Goal: Task Accomplishment & Management: Use online tool/utility

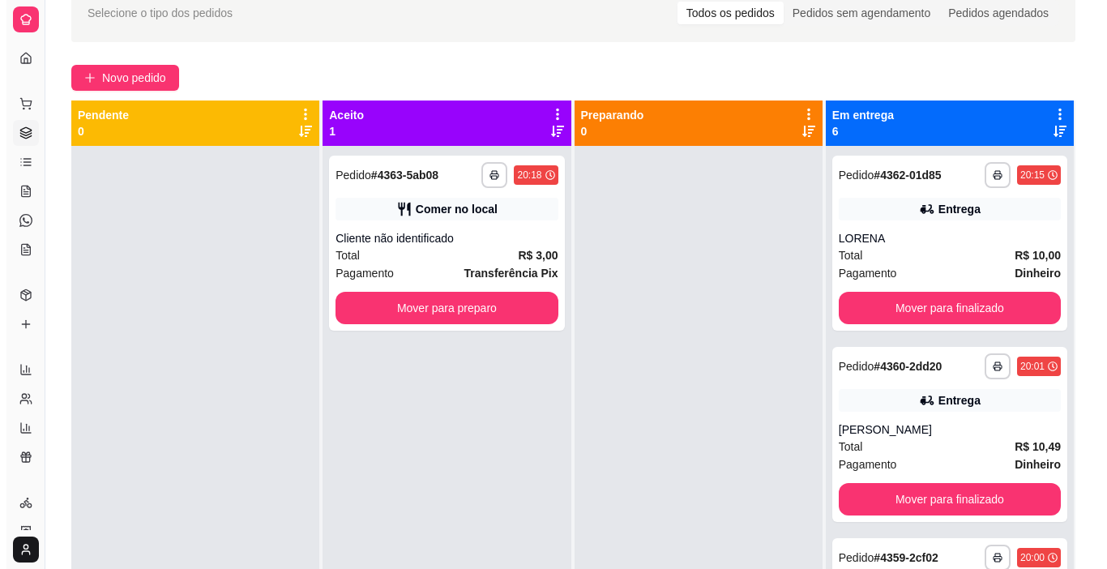
scroll to position [15, 0]
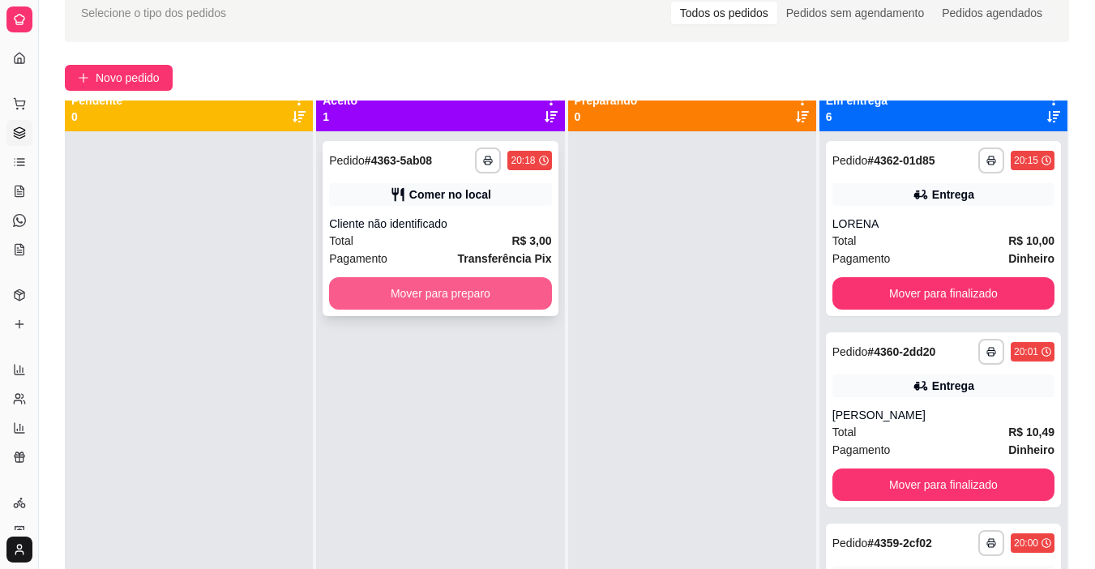
click at [443, 285] on button "Mover para preparo" at bounding box center [440, 293] width 222 height 32
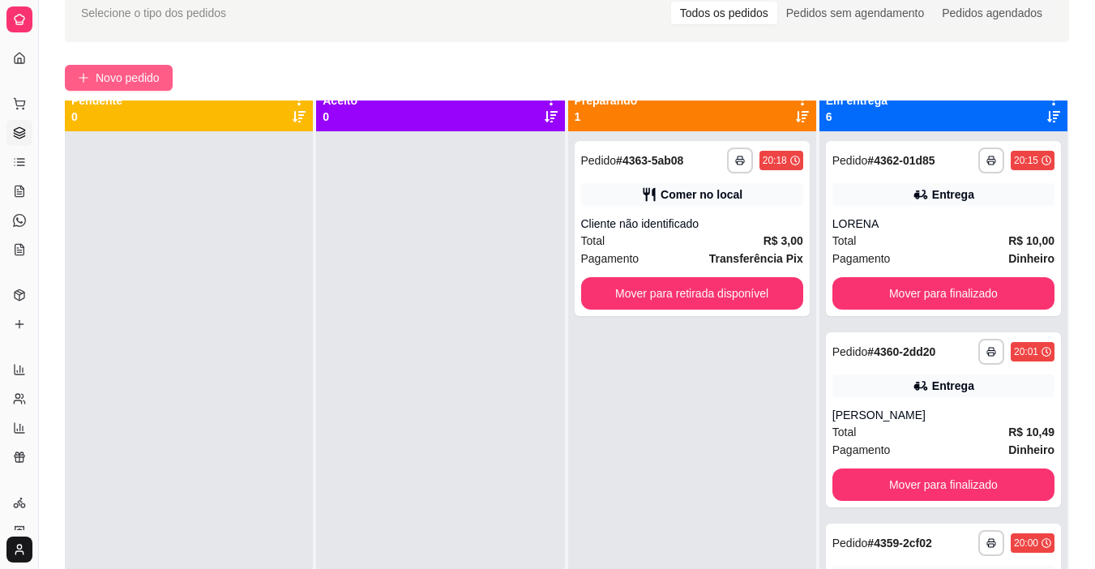
click at [160, 83] on span "Novo pedido" at bounding box center [128, 78] width 64 height 18
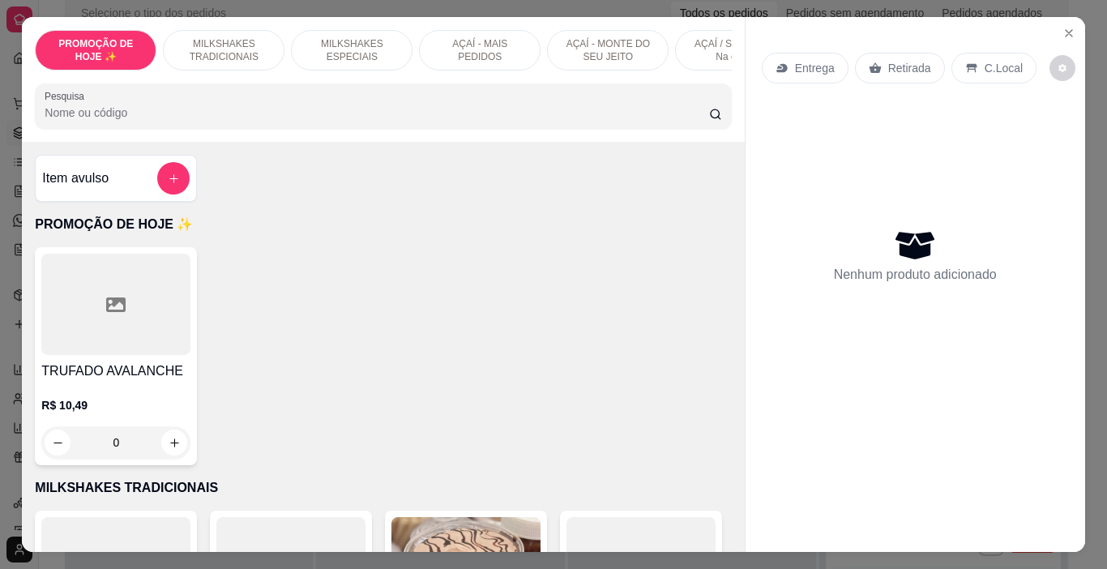
click at [331, 37] on p "MILKSHAKES ESPECIAIS" at bounding box center [352, 50] width 94 height 26
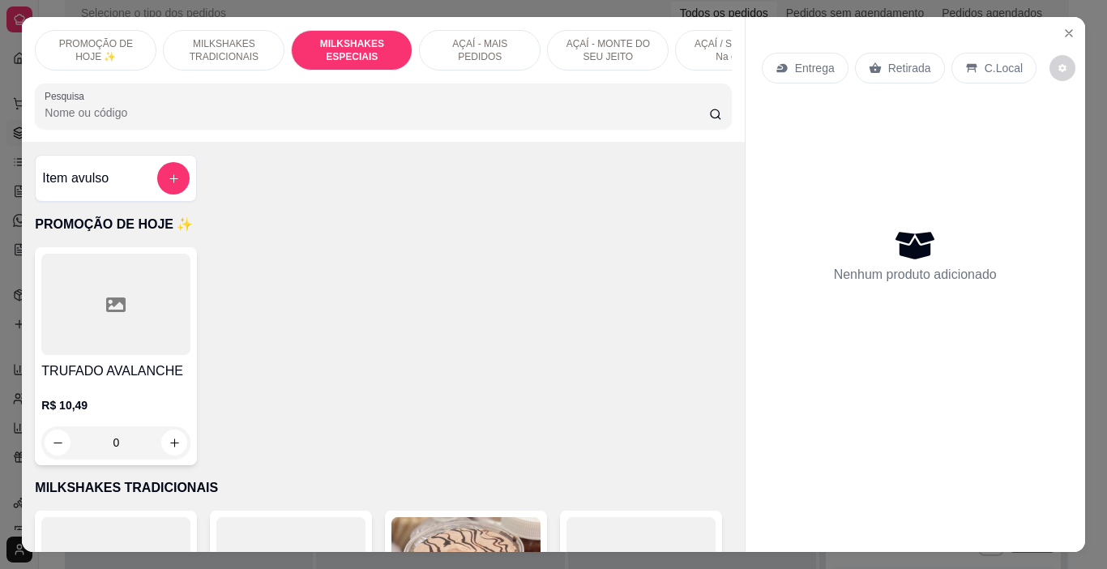
scroll to position [41, 0]
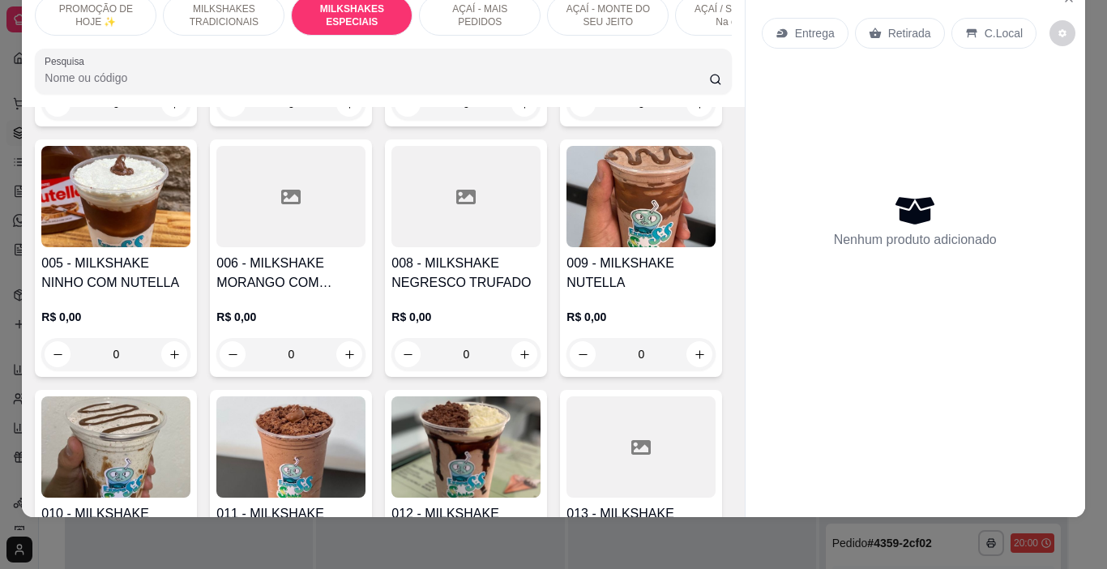
click at [477, 15] on p "AÇAÍ - MAIS PEDIDOS" at bounding box center [480, 15] width 94 height 26
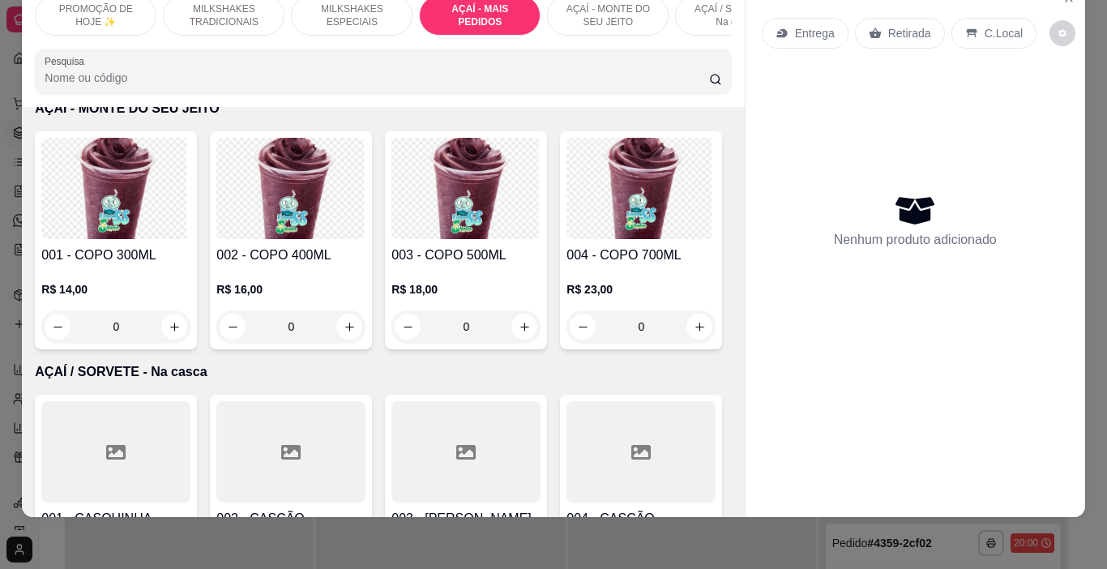
scroll to position [3472, 0]
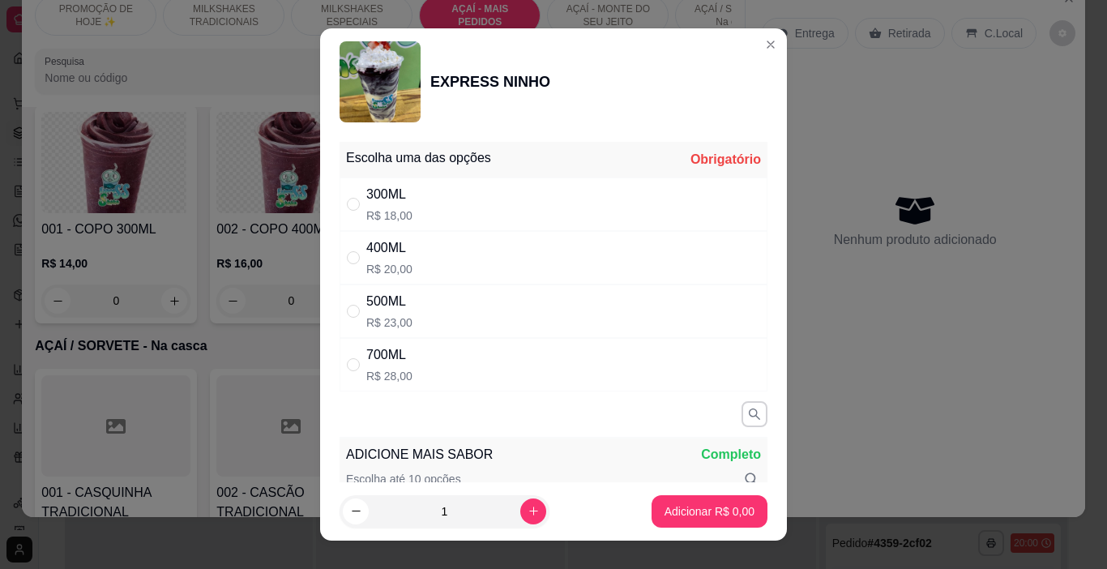
click at [416, 270] on div "400ML R$ 20,00" at bounding box center [554, 257] width 428 height 53
radio input "true"
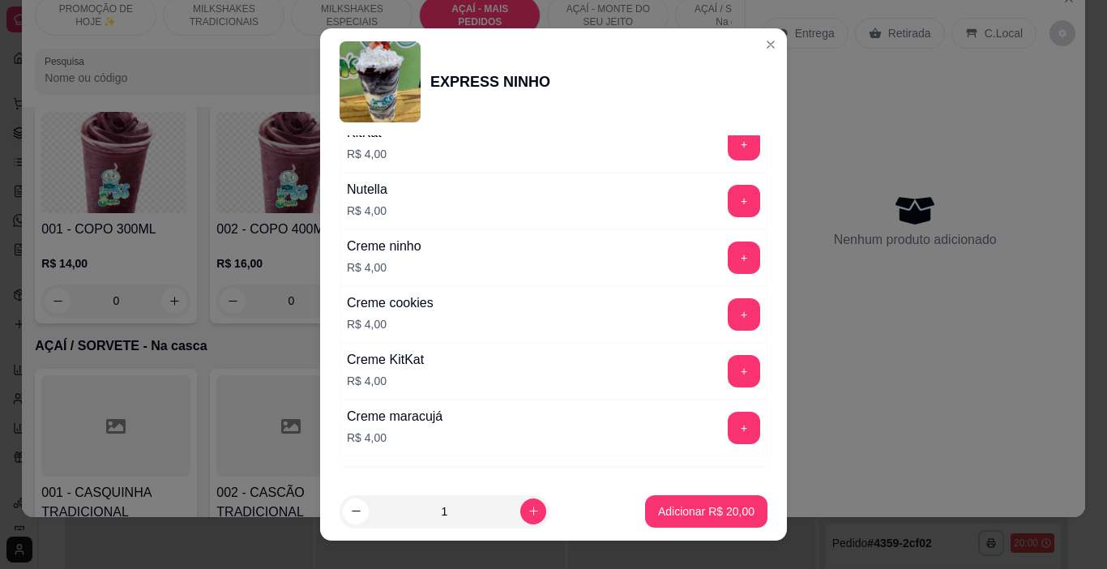
scroll to position [1933, 0]
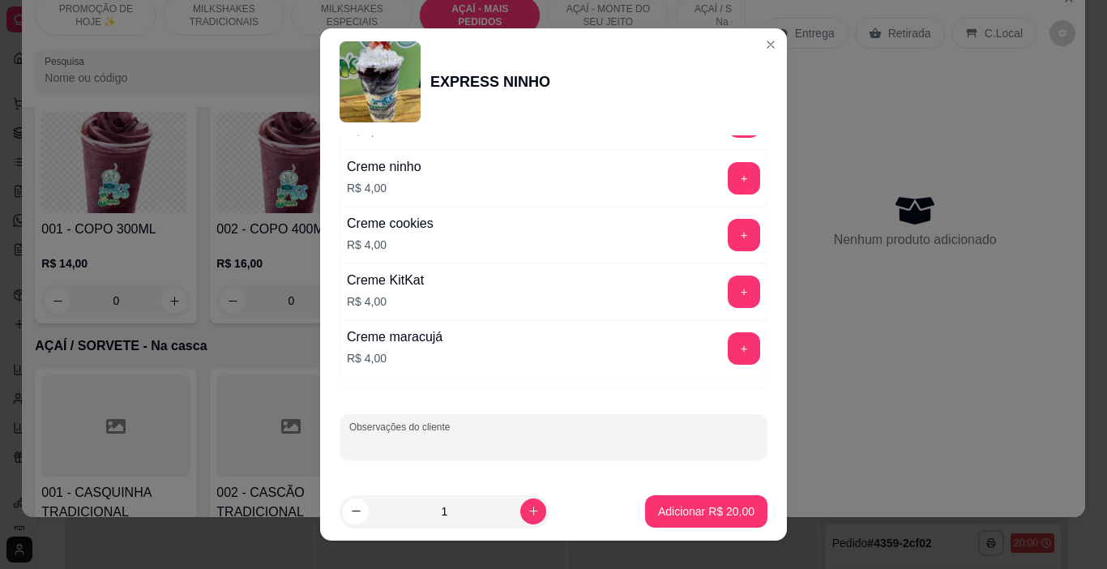
click at [441, 435] on div "Observações do cliente" at bounding box center [554, 436] width 428 height 45
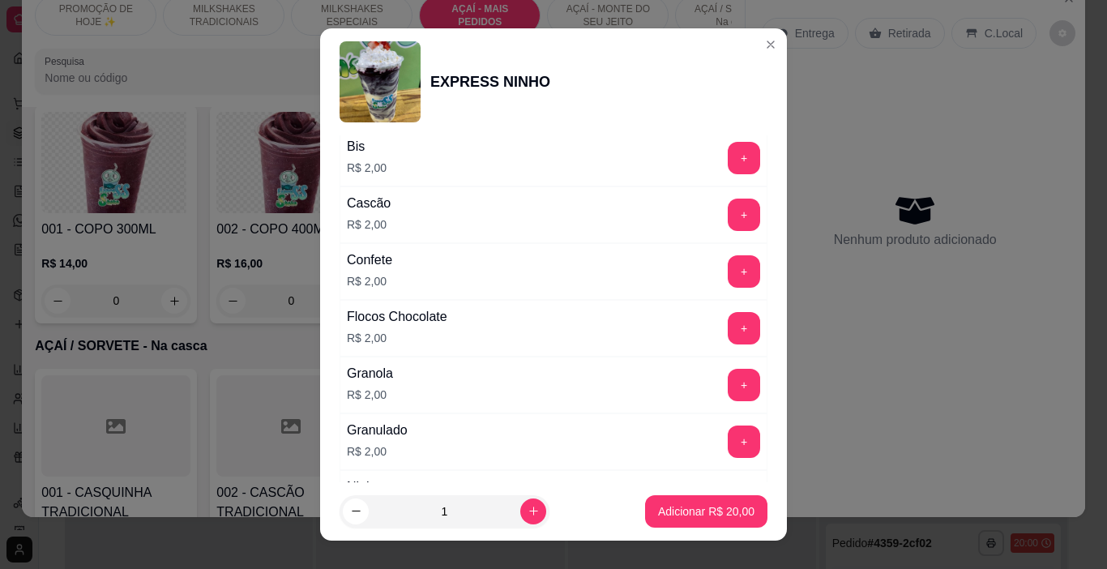
scroll to position [556, 0]
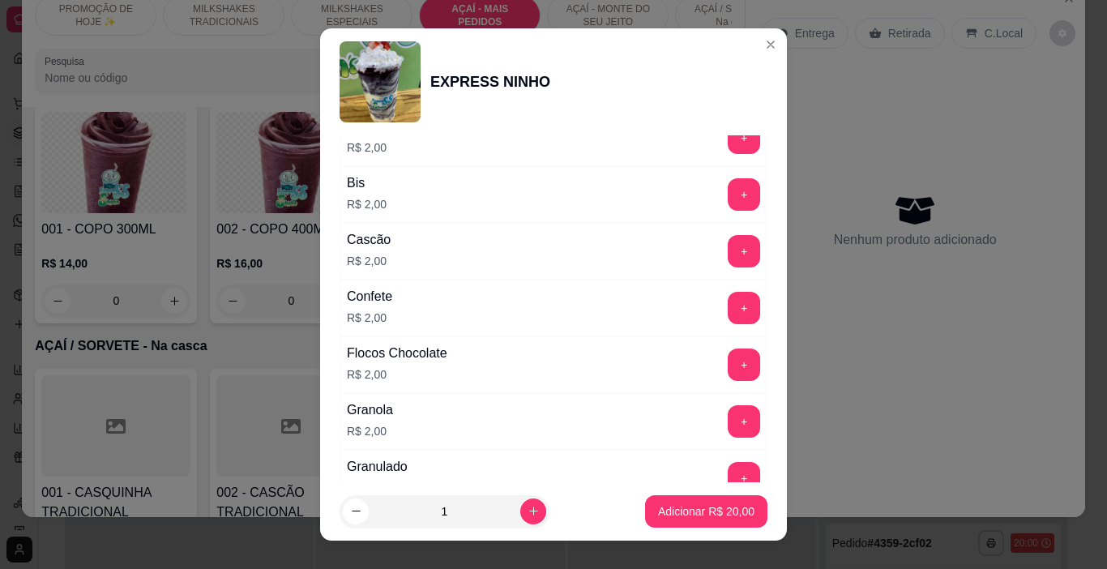
type input "SEM MORANGO E SEM CHANTILLY"
click at [733, 195] on div "+" at bounding box center [743, 194] width 45 height 32
click at [728, 197] on button "+" at bounding box center [744, 195] width 32 height 32
click at [706, 518] on p "Adicionar R$ 22,00" at bounding box center [706, 511] width 96 height 16
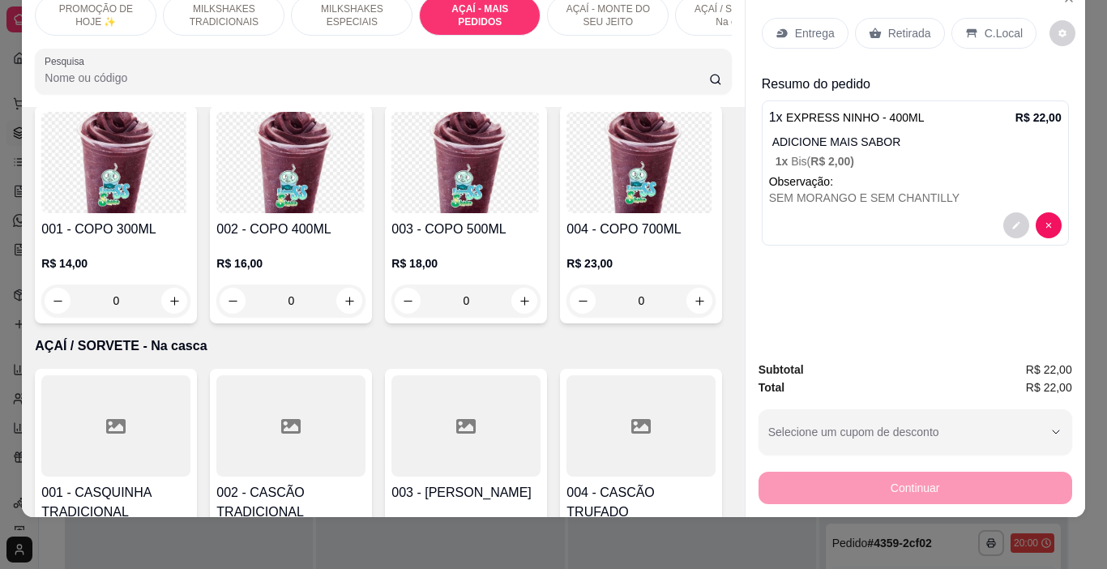
click at [870, 28] on icon at bounding box center [875, 33] width 12 height 11
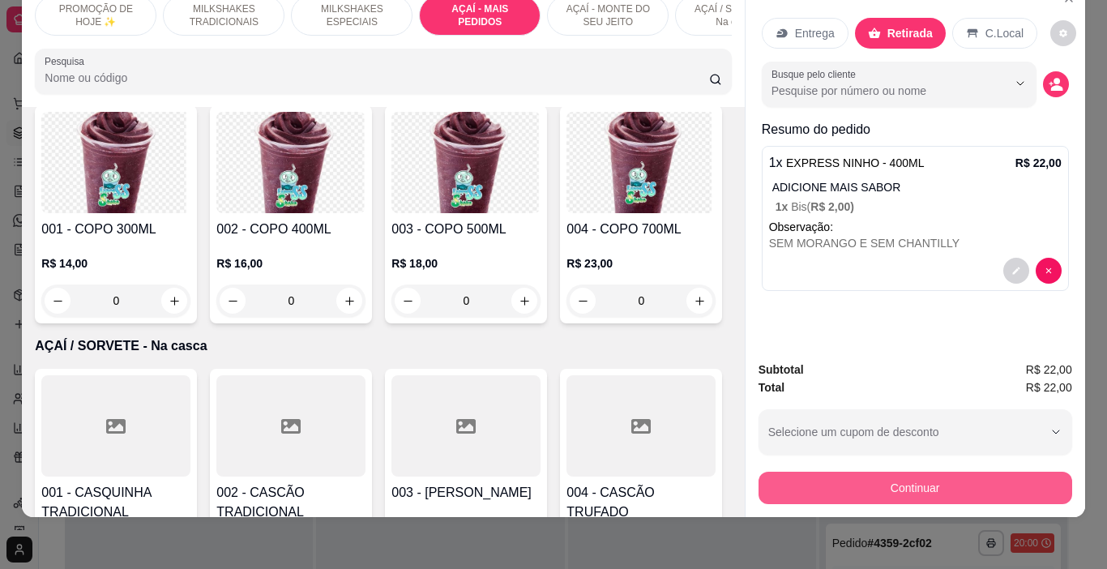
click at [876, 472] on button "Continuar" at bounding box center [915, 488] width 314 height 32
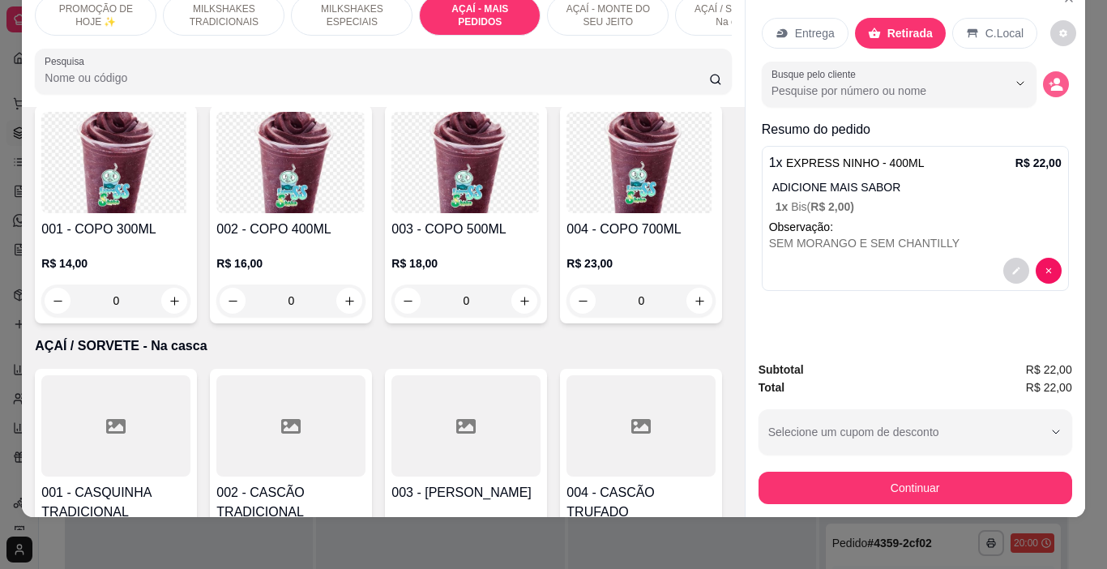
click at [1053, 78] on circle "decrease-product-quantity" at bounding box center [1056, 81] width 6 height 6
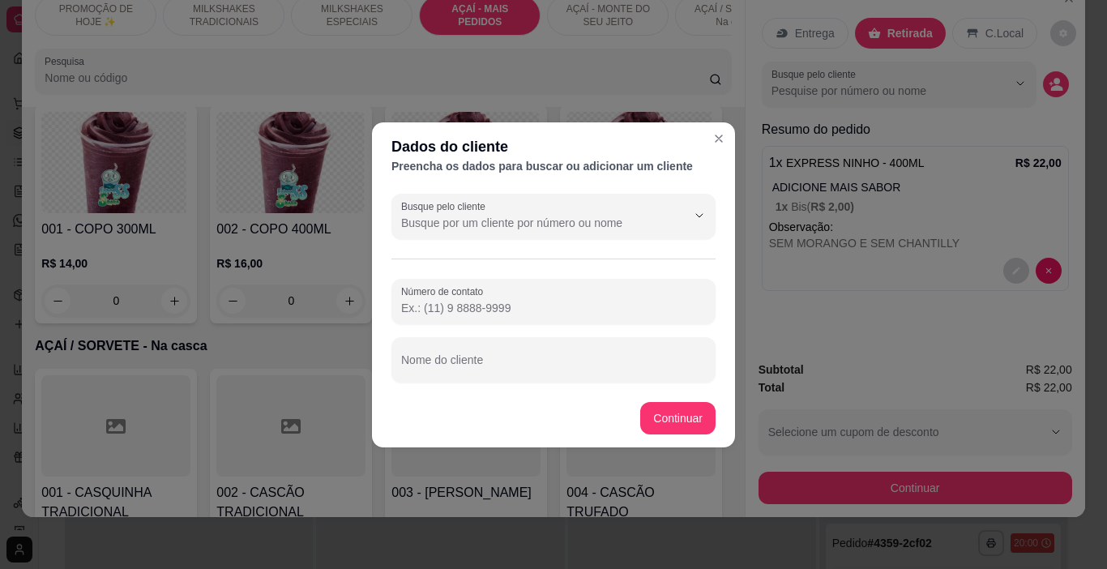
click at [508, 383] on div "Busque pelo cliente Número de contato Nome do cliente" at bounding box center [553, 288] width 363 height 202
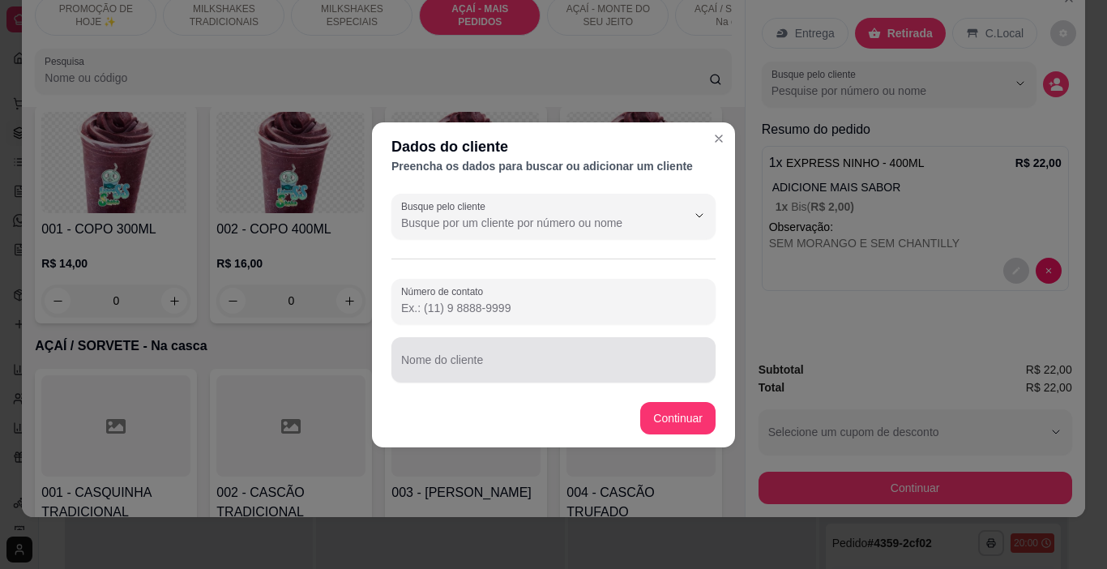
click at [505, 375] on div at bounding box center [553, 360] width 305 height 32
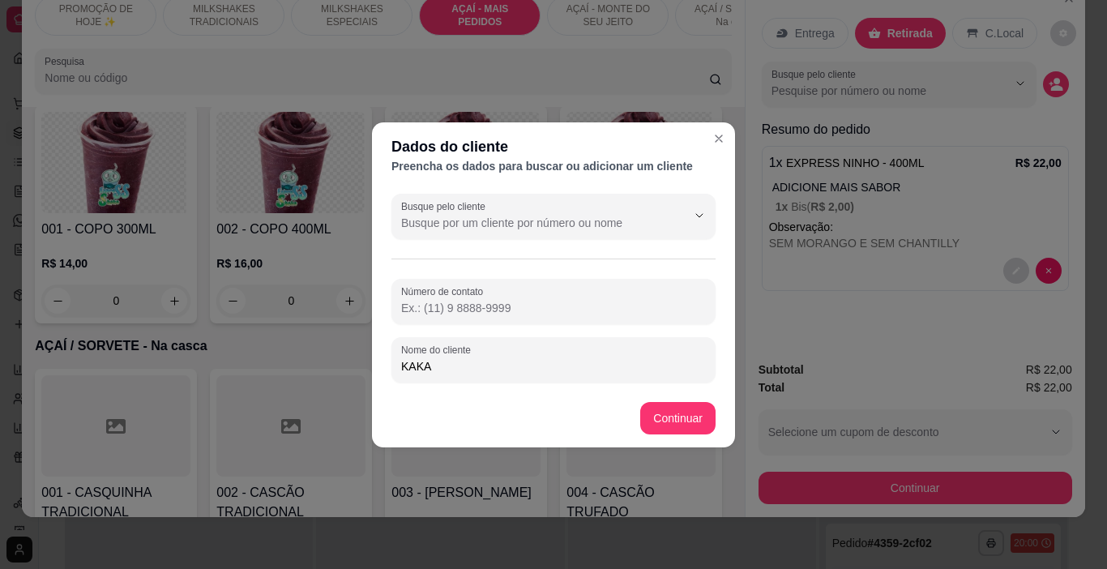
type input "KAKA"
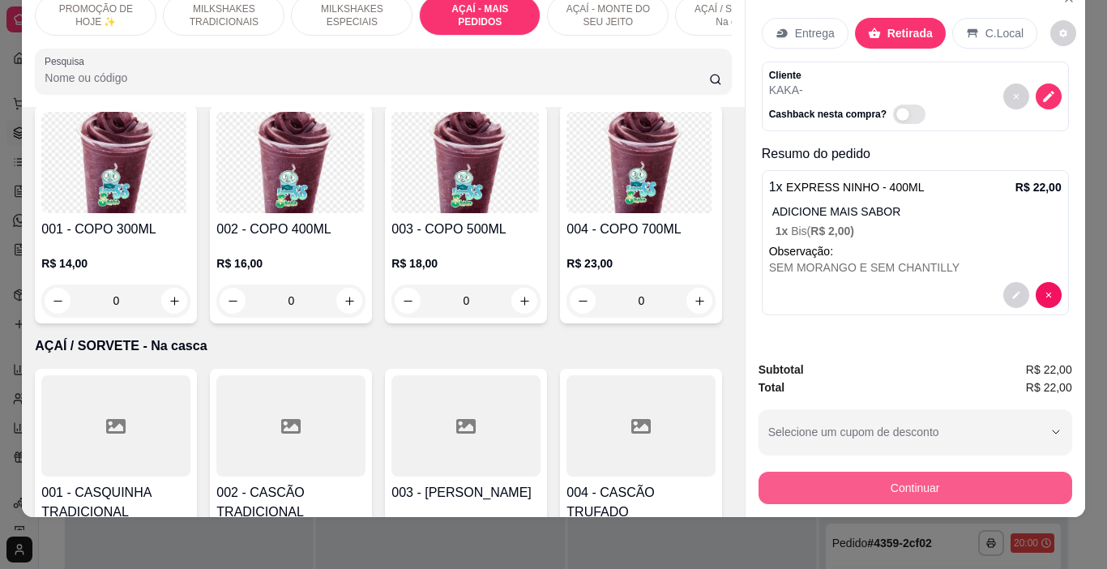
click at [839, 472] on button "Continuar" at bounding box center [915, 488] width 314 height 32
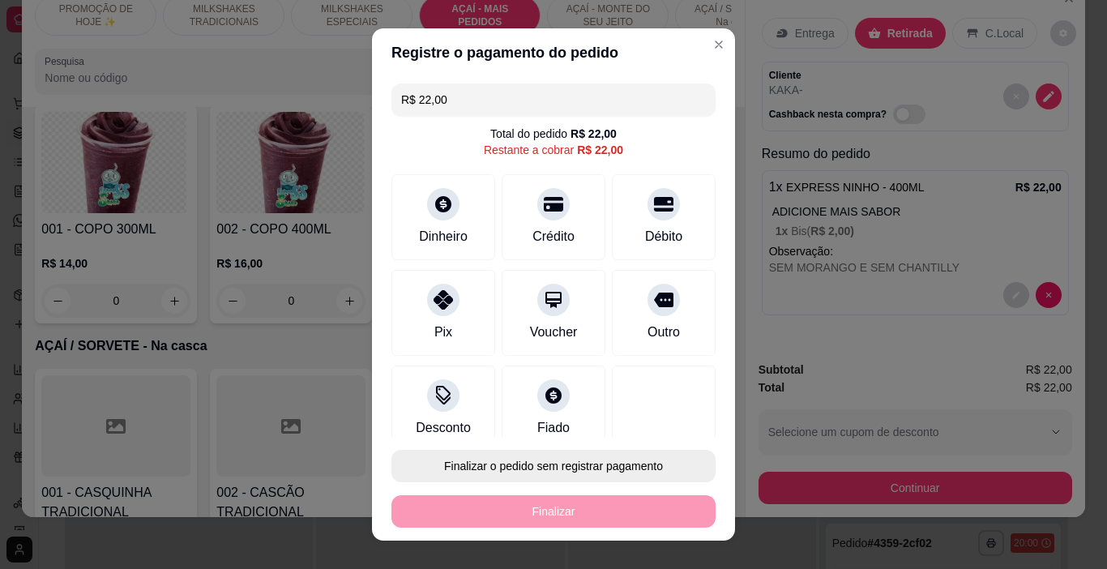
click at [596, 459] on button "Finalizar o pedido sem registrar pagamento" at bounding box center [553, 466] width 324 height 32
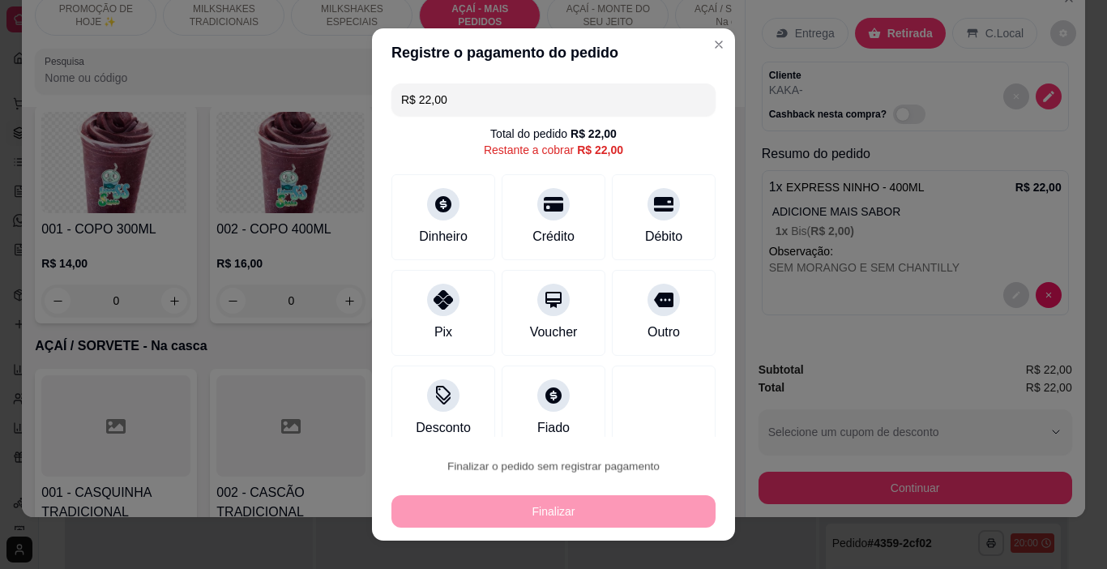
click at [622, 422] on button "Confirmar" at bounding box center [649, 420] width 58 height 24
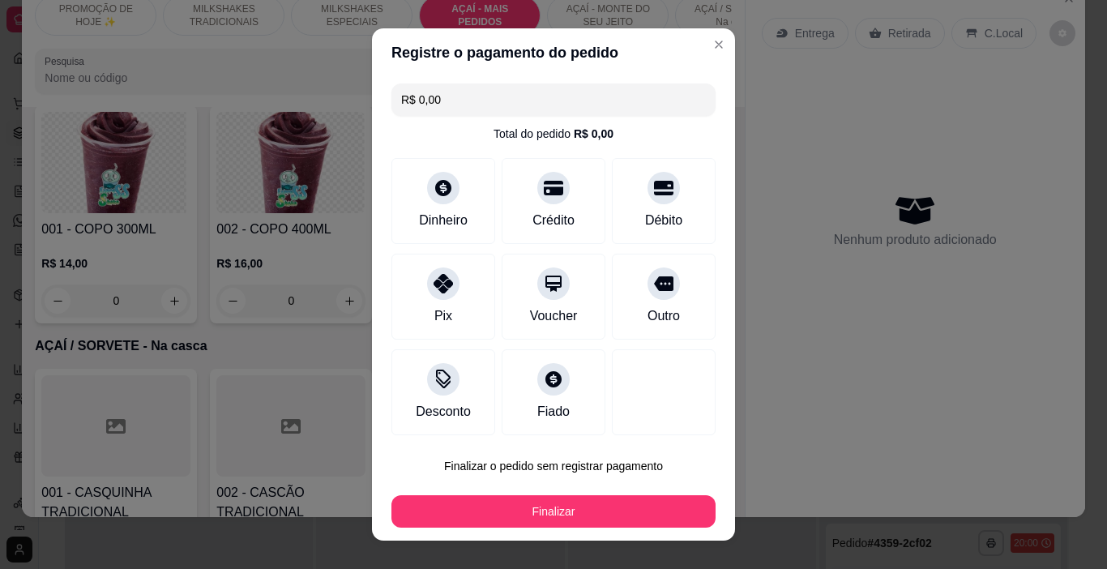
type input "R$ 0,00"
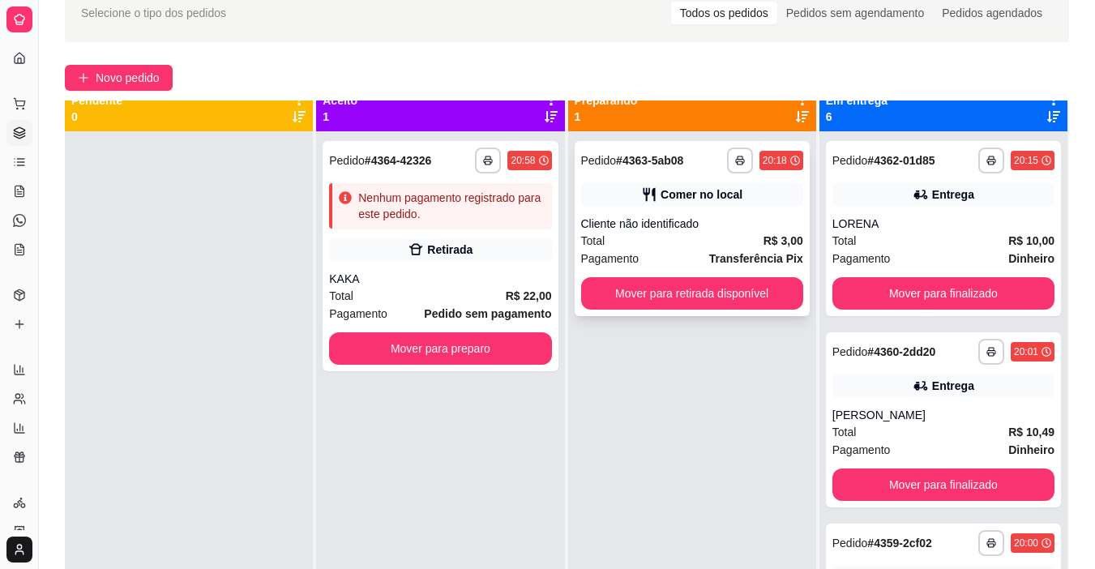
click at [699, 233] on div "Total R$ 3,00" at bounding box center [692, 241] width 222 height 18
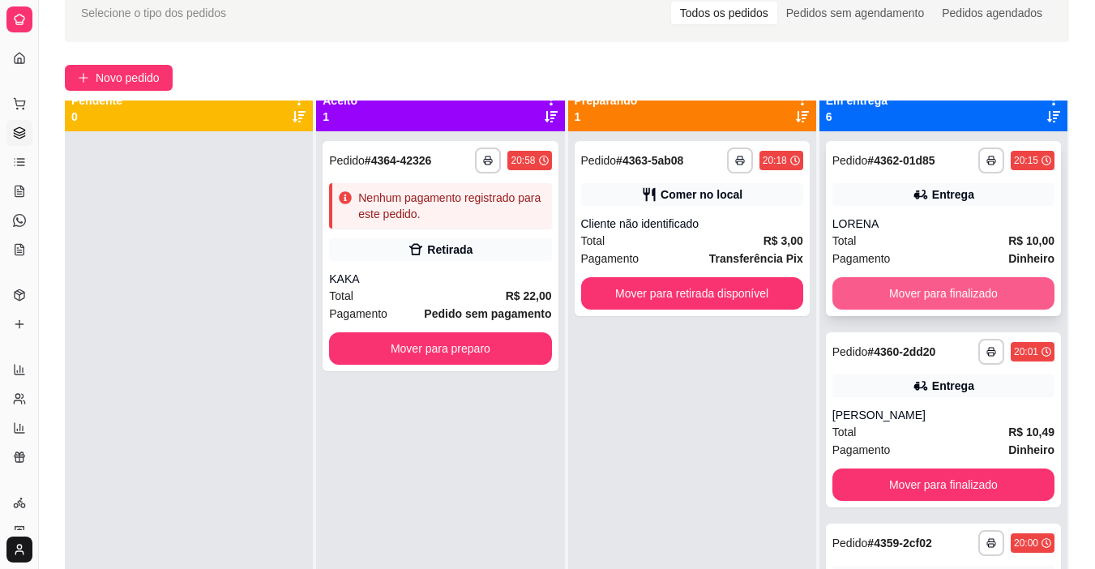
click at [953, 288] on button "Mover para finalizado" at bounding box center [943, 293] width 222 height 32
click at [923, 288] on button "Mover para finalizado" at bounding box center [943, 293] width 222 height 32
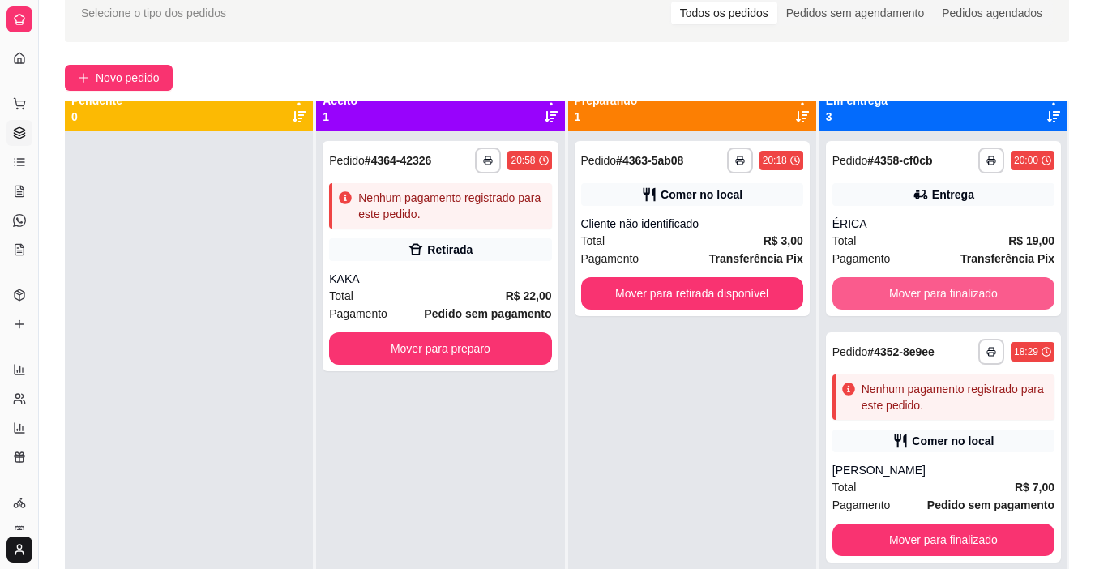
click at [923, 288] on button "Mover para finalizado" at bounding box center [943, 293] width 222 height 32
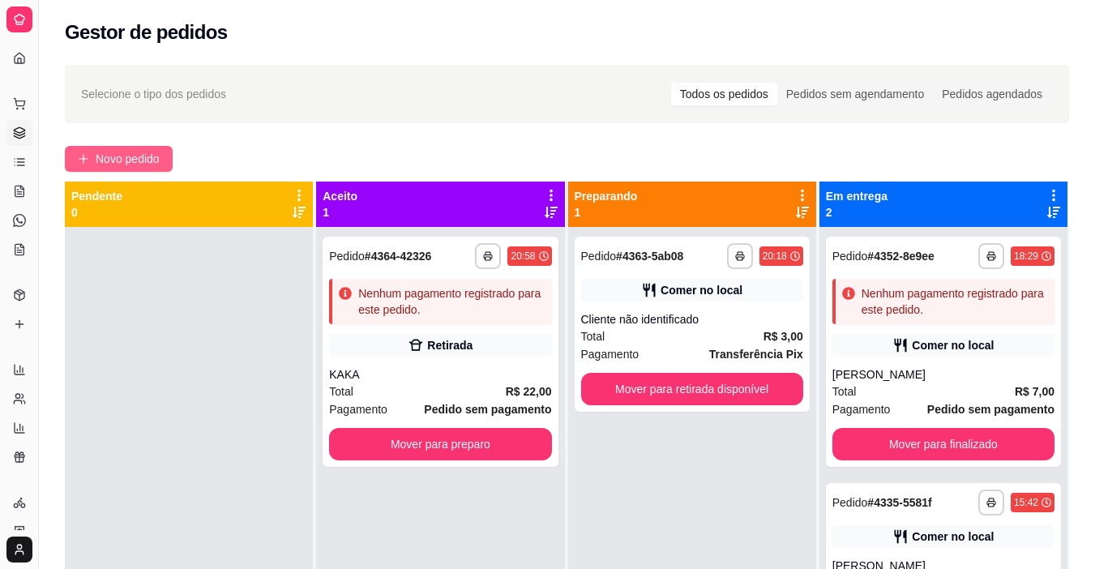
click at [147, 160] on span "Novo pedido" at bounding box center [128, 159] width 64 height 18
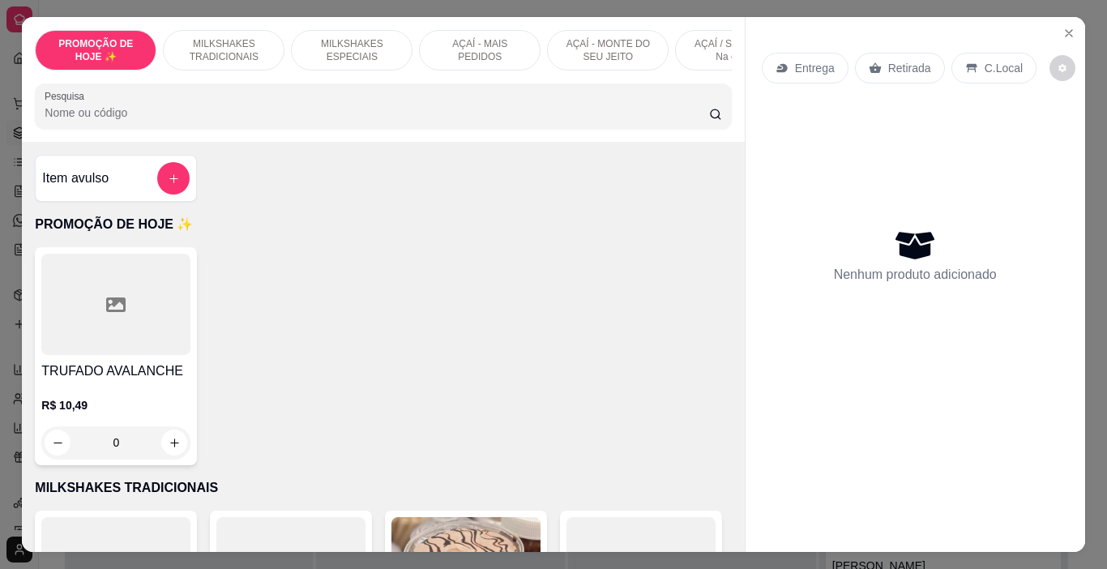
click at [676, 38] on div "AÇAÍ / SORVETE - Na casca" at bounding box center [736, 50] width 122 height 41
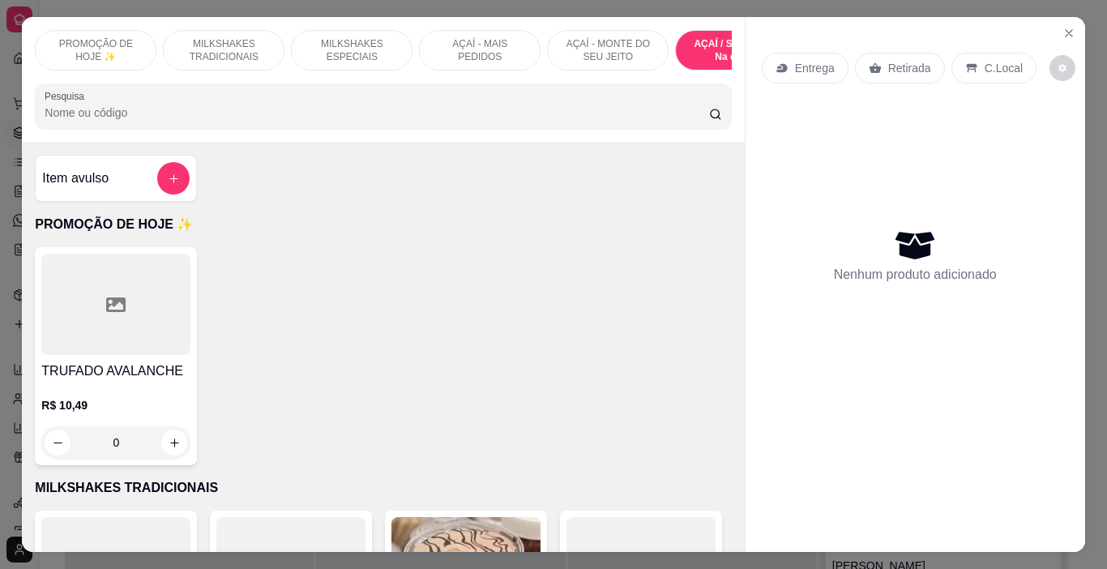
scroll to position [41, 0]
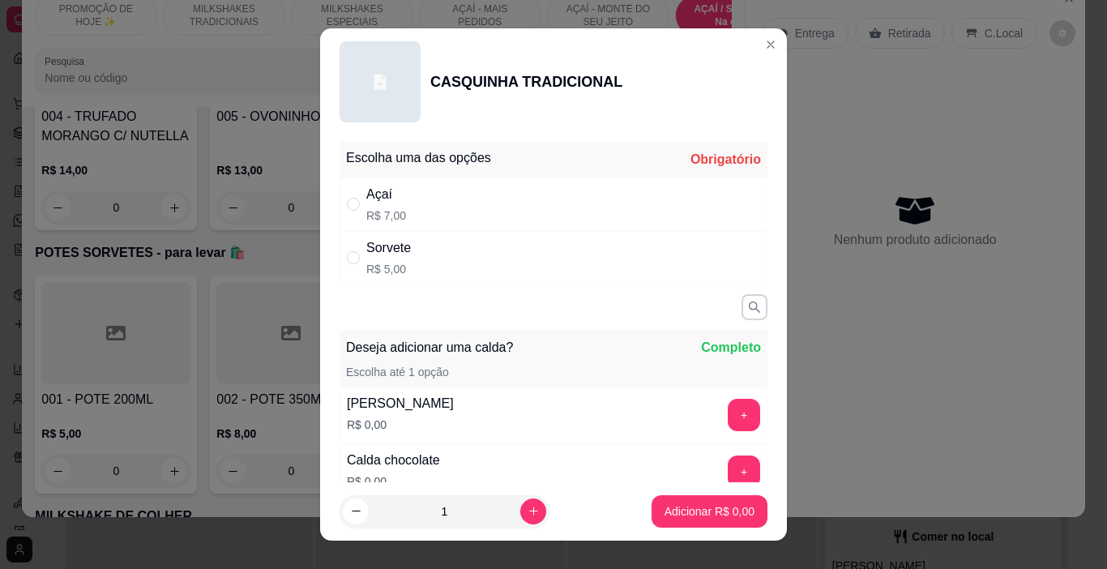
click at [375, 251] on div "Sorvete" at bounding box center [388, 247] width 45 height 19
radio input "true"
click at [400, 189] on div "Açaí R$ 7,00" at bounding box center [554, 203] width 428 height 53
radio input "true"
radio input "false"
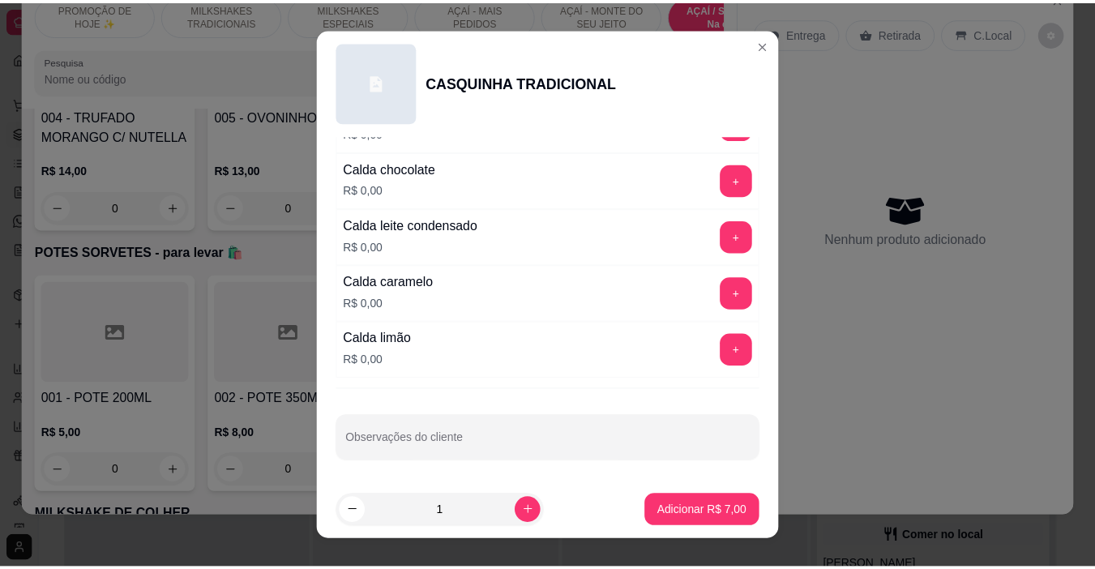
scroll to position [293, 0]
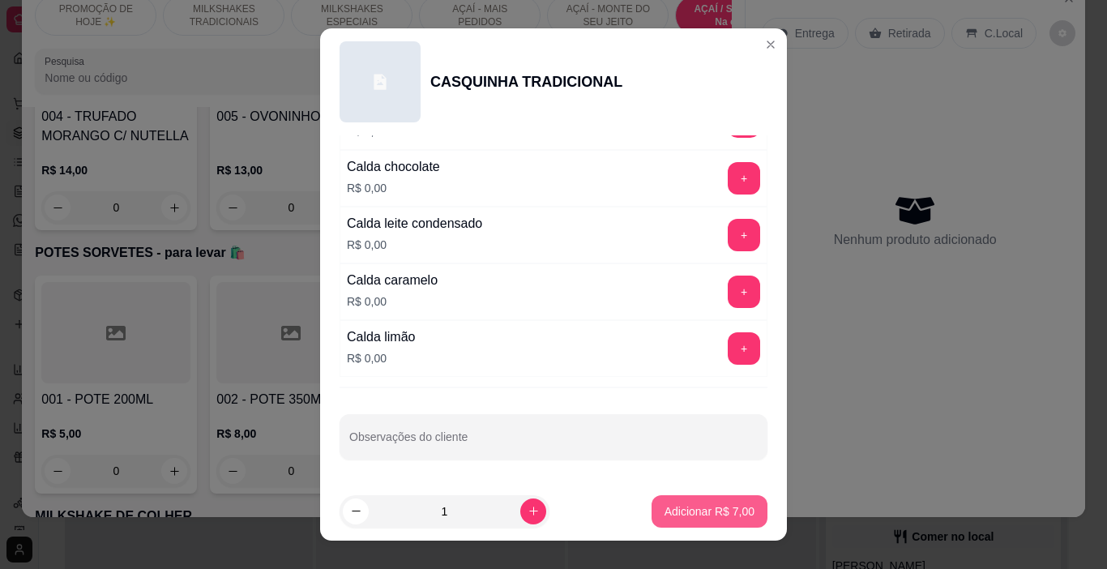
click at [664, 513] on p "Adicionar R$ 7,00" at bounding box center [709, 511] width 90 height 16
type input "1"
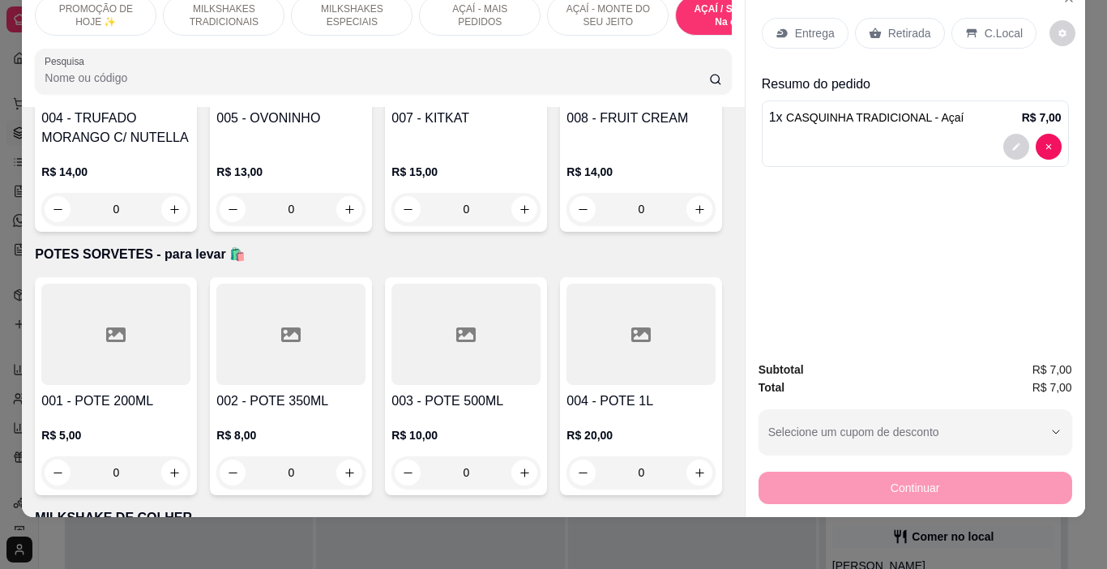
click at [988, 29] on p "C.Local" at bounding box center [1004, 33] width 38 height 16
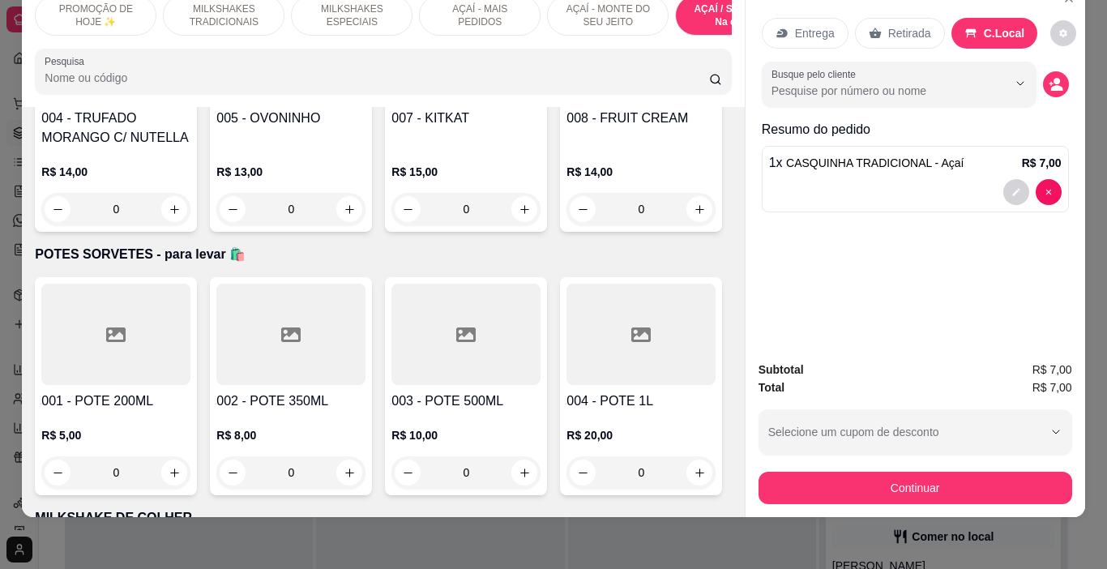
click at [1058, 74] on button "decrease-product-quantity" at bounding box center [1056, 84] width 26 height 26
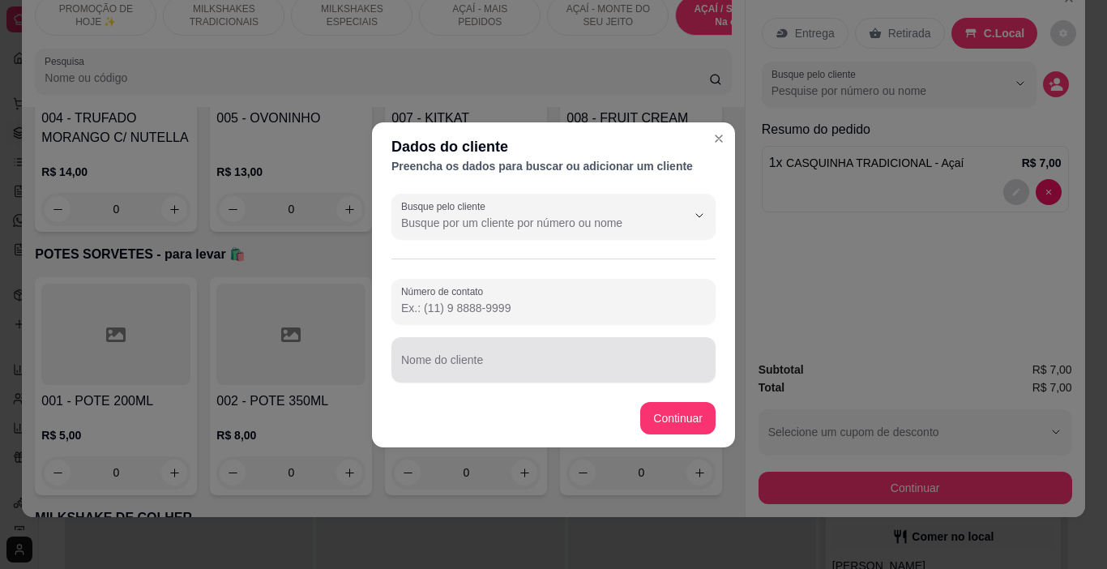
click at [539, 358] on input "Nome do cliente" at bounding box center [553, 366] width 305 height 16
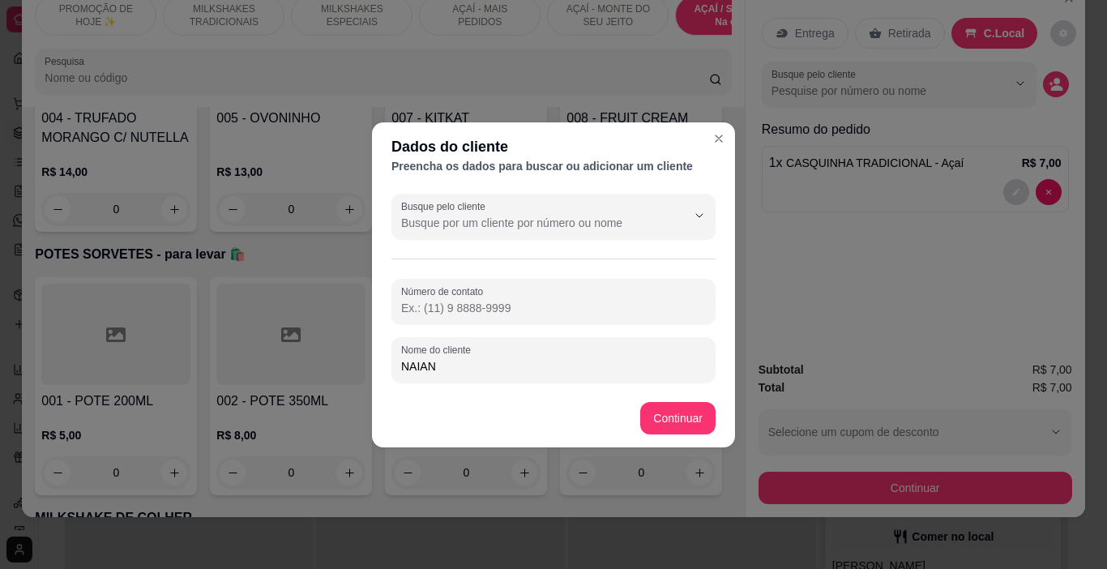
type input "NAIANE"
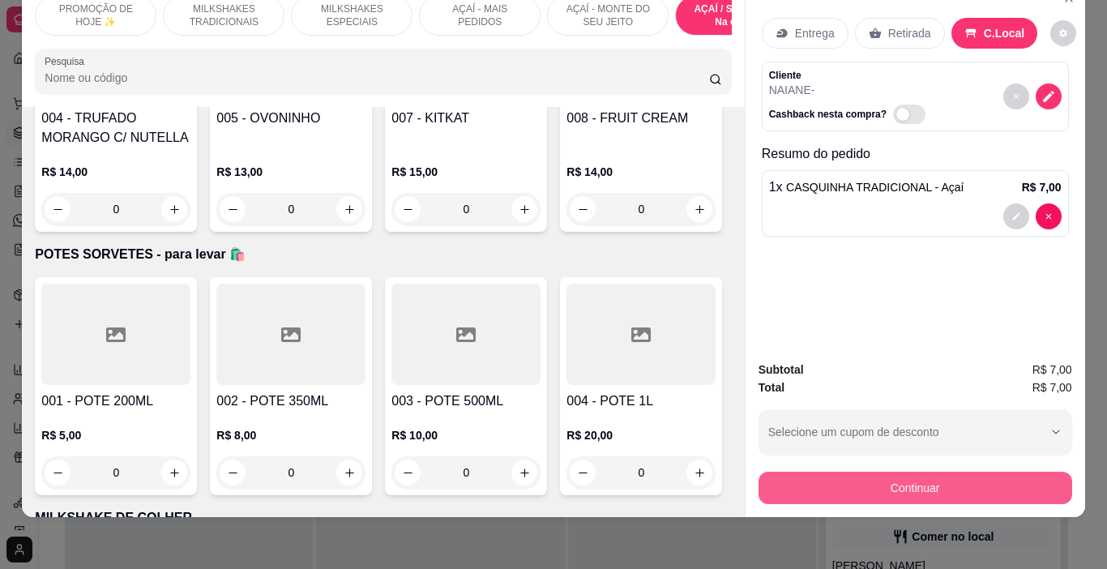
click at [899, 500] on div "Subtotal R$ 7,00 Total R$ 7,00 Selecione um cupom de desconto Selecione um cupo…" at bounding box center [915, 432] width 340 height 169
click at [854, 472] on button "Continuar" at bounding box center [915, 488] width 314 height 32
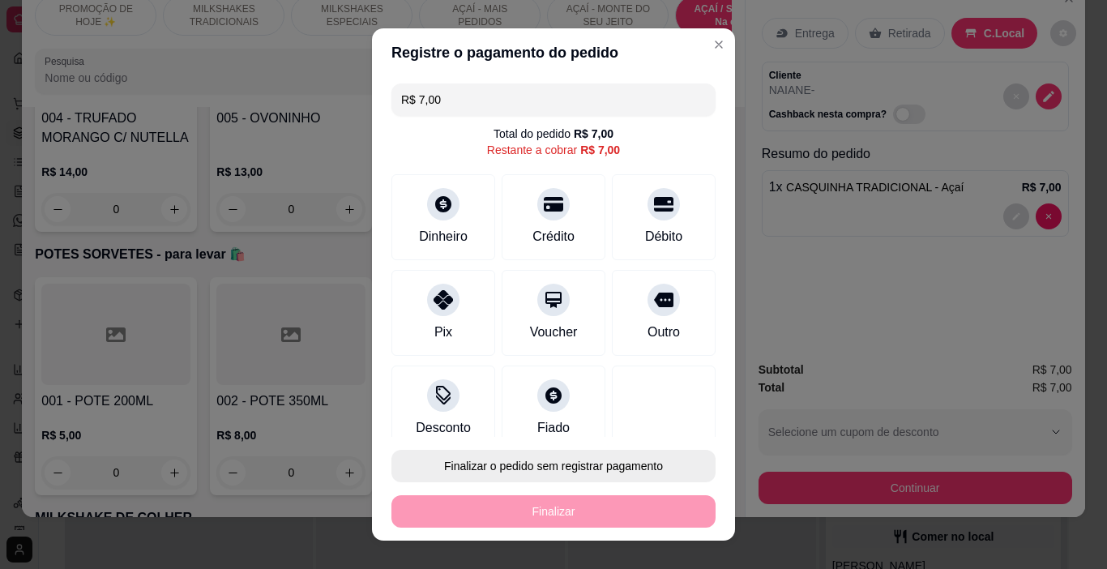
click at [637, 461] on button "Finalizar o pedido sem registrar pagamento" at bounding box center [553, 466] width 324 height 32
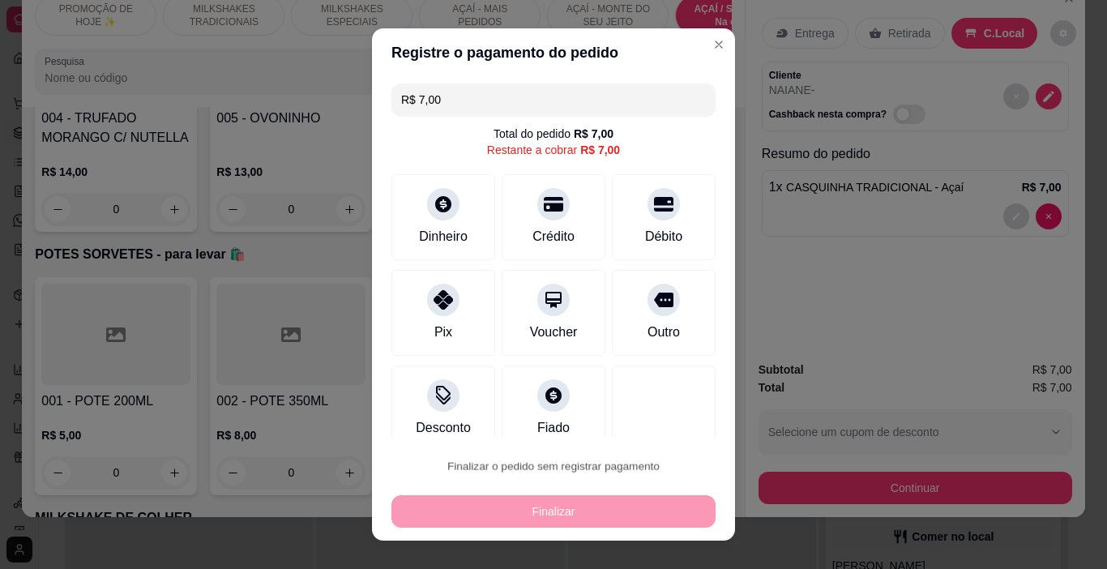
click at [645, 422] on button "Confirmar" at bounding box center [647, 420] width 60 height 25
type input "0"
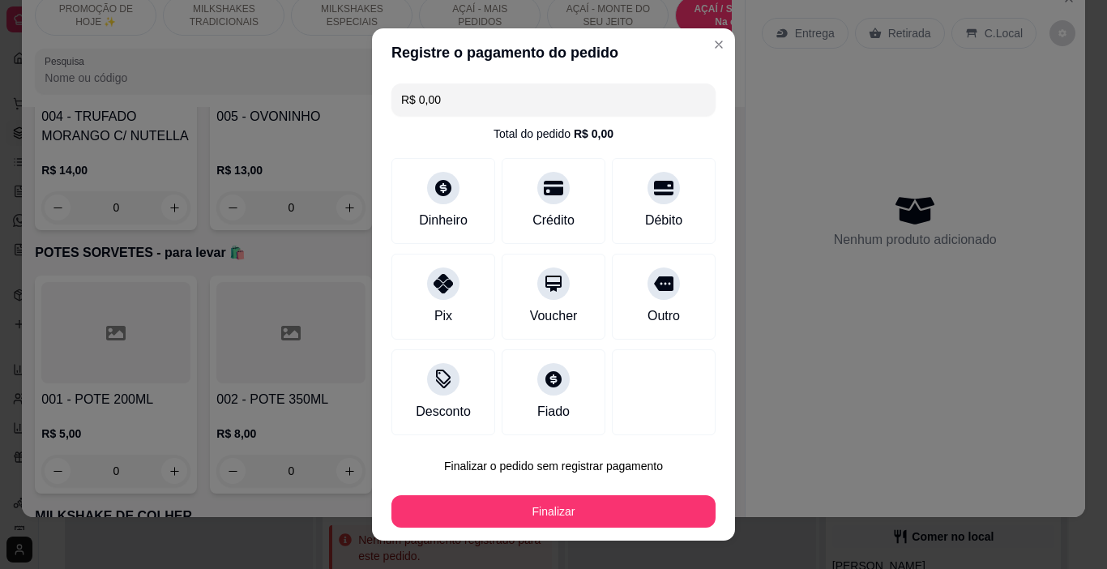
type input "R$ 0,00"
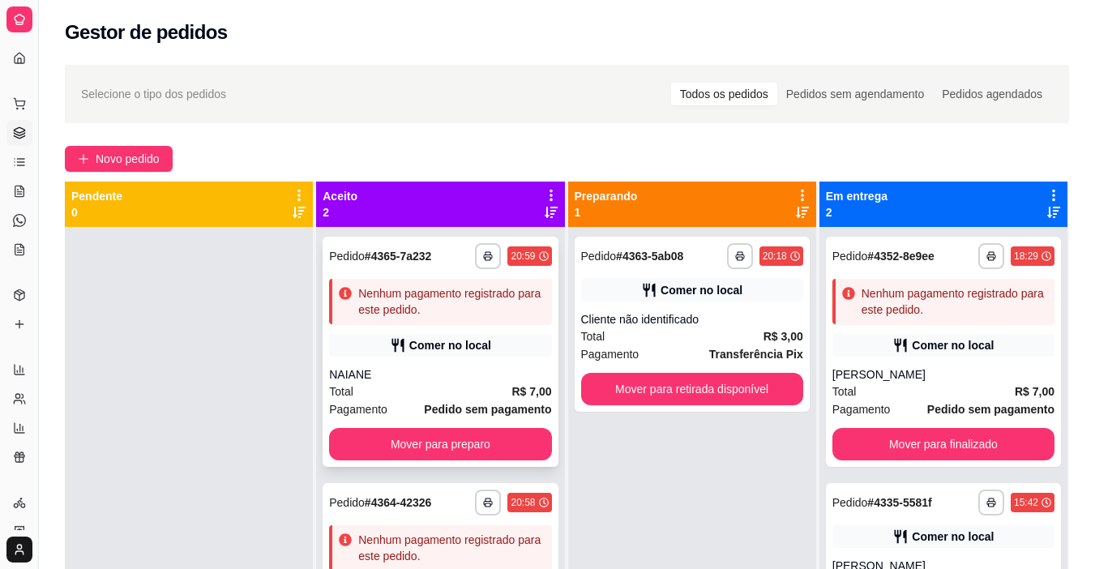
click at [453, 358] on div "**********" at bounding box center [440, 352] width 235 height 230
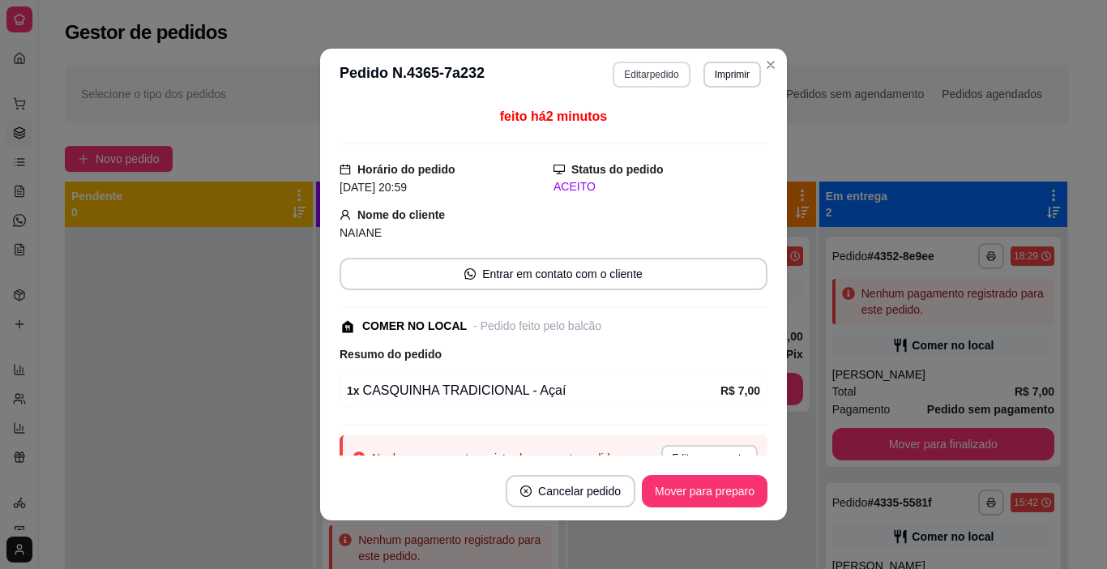
click at [637, 79] on button "Editar pedido" at bounding box center [651, 75] width 77 height 26
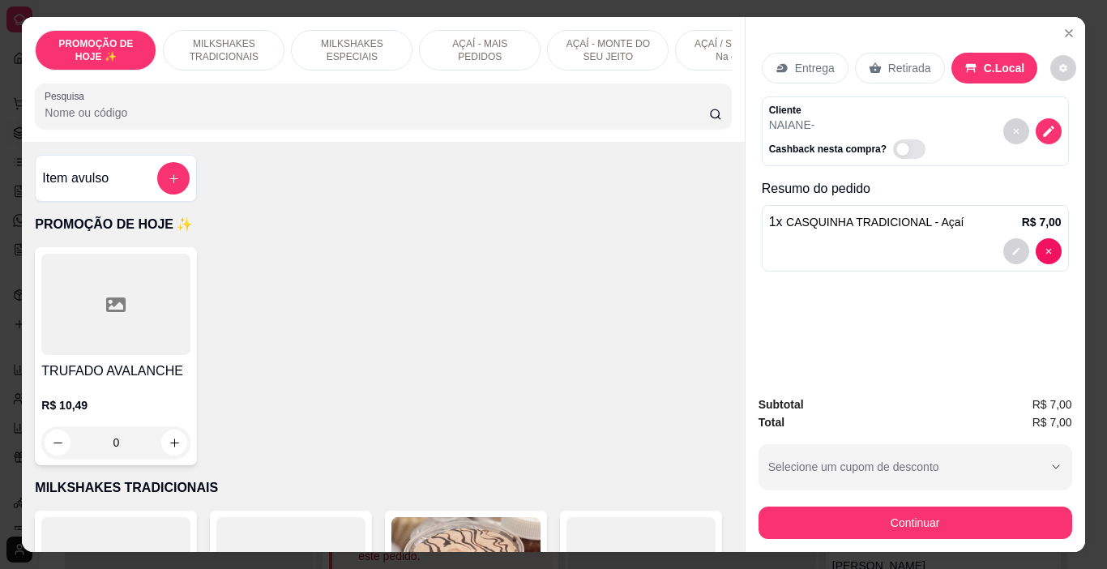
click at [913, 513] on button "Continuar" at bounding box center [915, 522] width 314 height 32
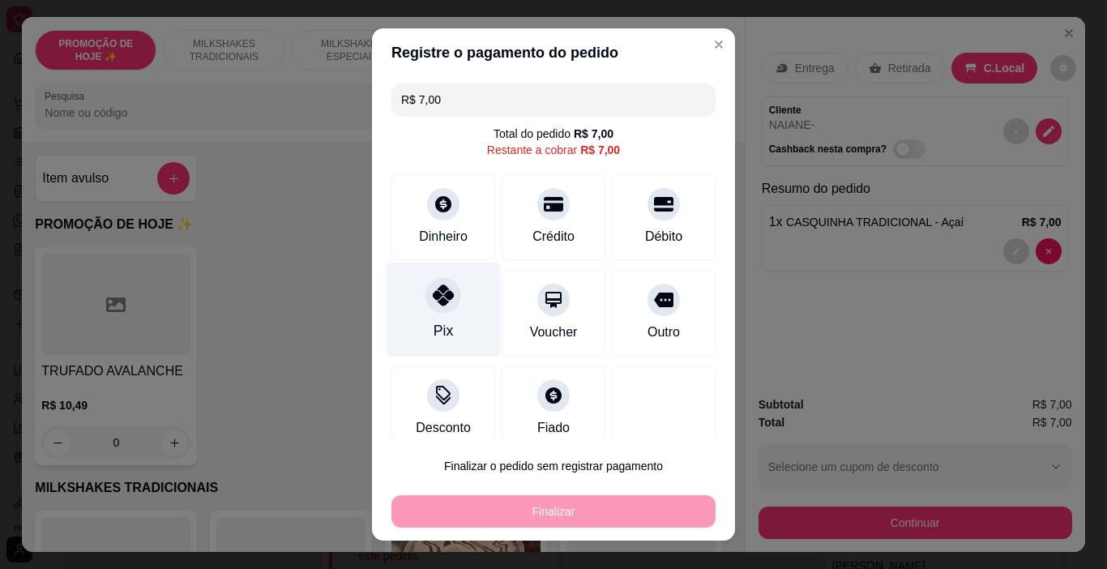
click at [449, 295] on div at bounding box center [443, 296] width 36 height 36
type input "R$ 0,00"
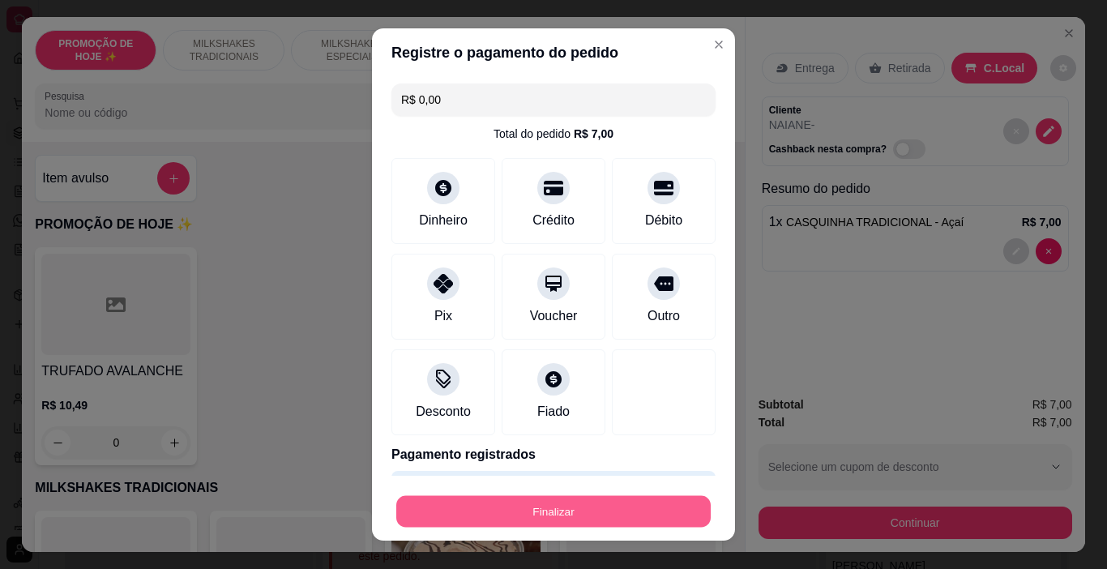
click at [595, 505] on button "Finalizar" at bounding box center [553, 512] width 314 height 32
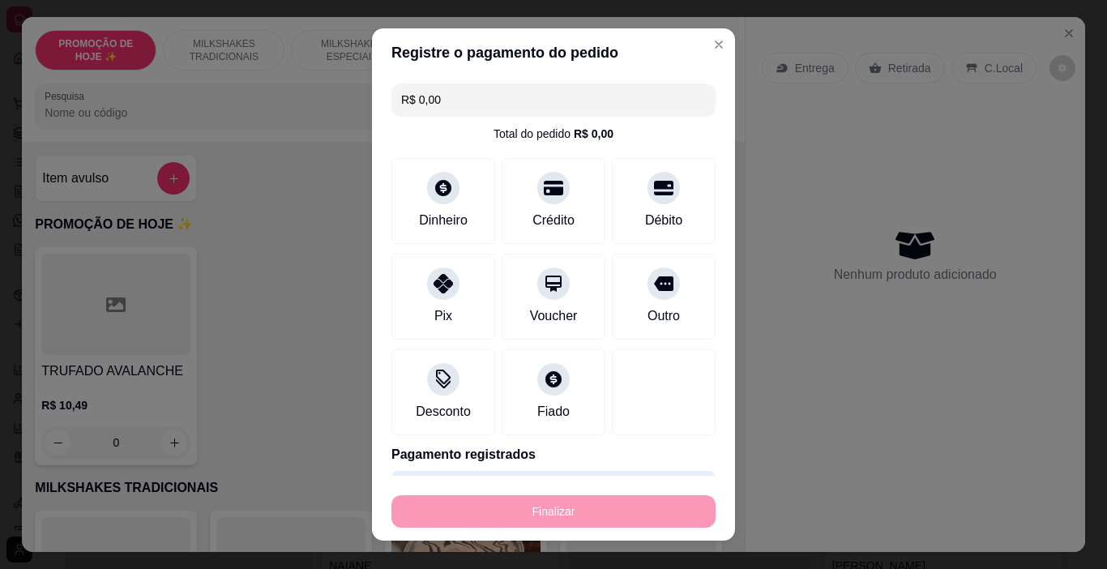
type input "0"
type input "-R$ 7,00"
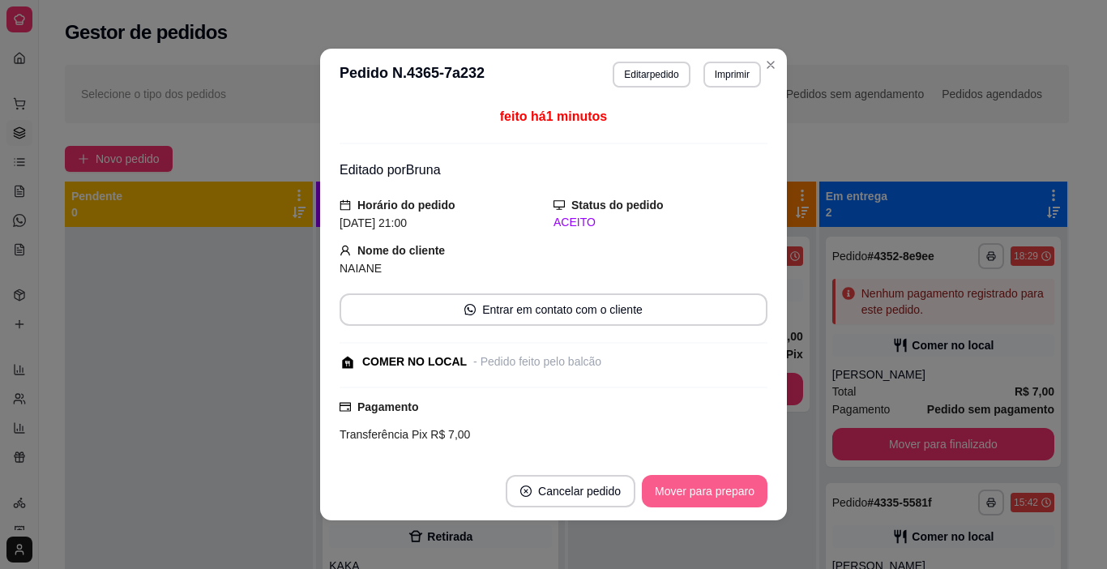
click at [664, 491] on button "Mover para preparo" at bounding box center [705, 491] width 126 height 32
click at [703, 81] on button "Imprimir" at bounding box center [732, 75] width 58 height 26
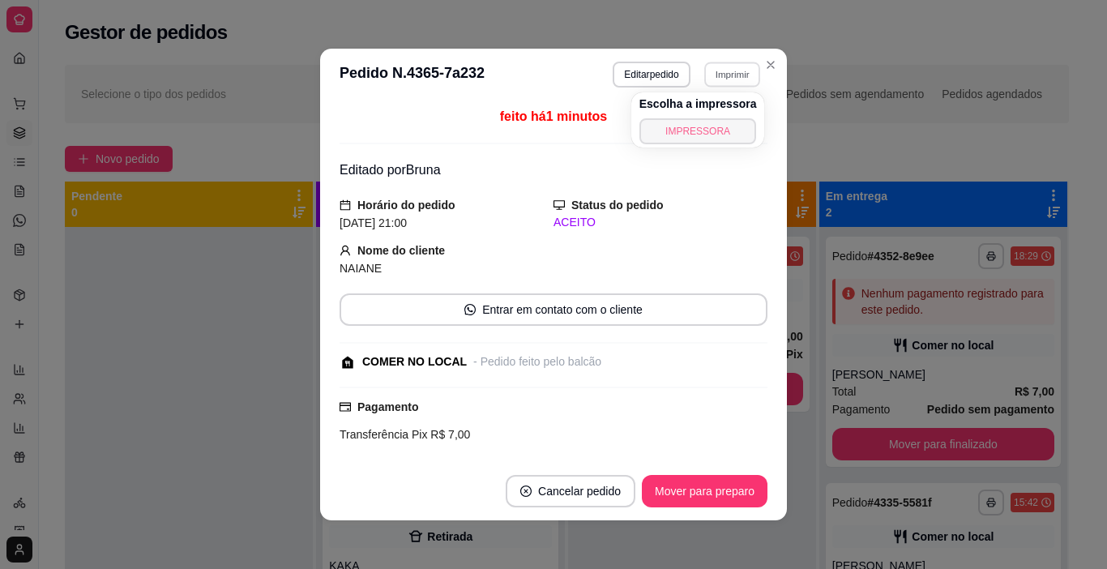
click at [691, 125] on button "IMPRESSORA" at bounding box center [697, 131] width 117 height 26
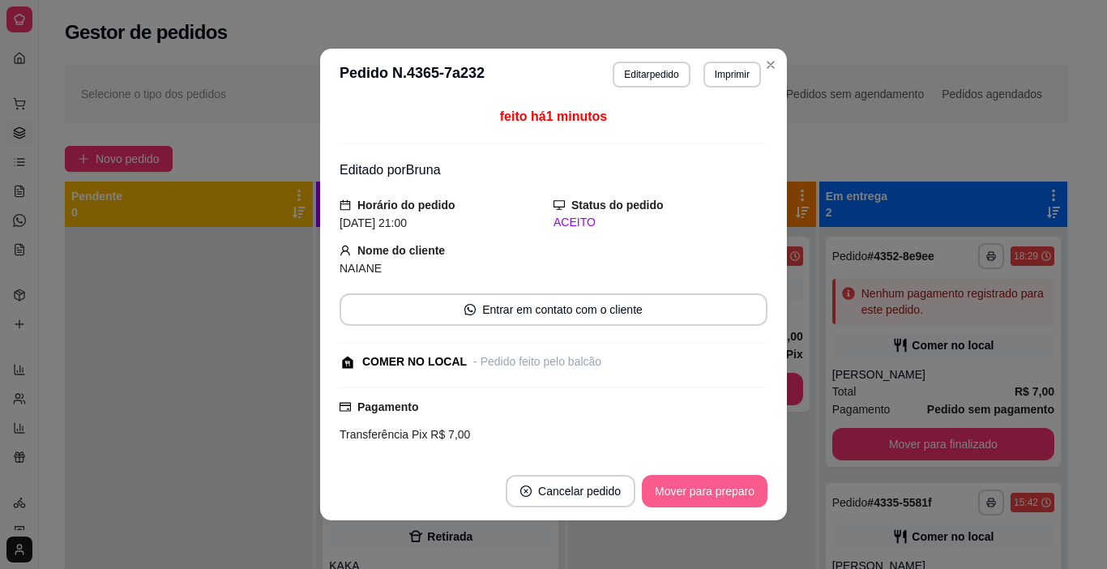
click at [703, 489] on button "Mover para preparo" at bounding box center [705, 491] width 126 height 32
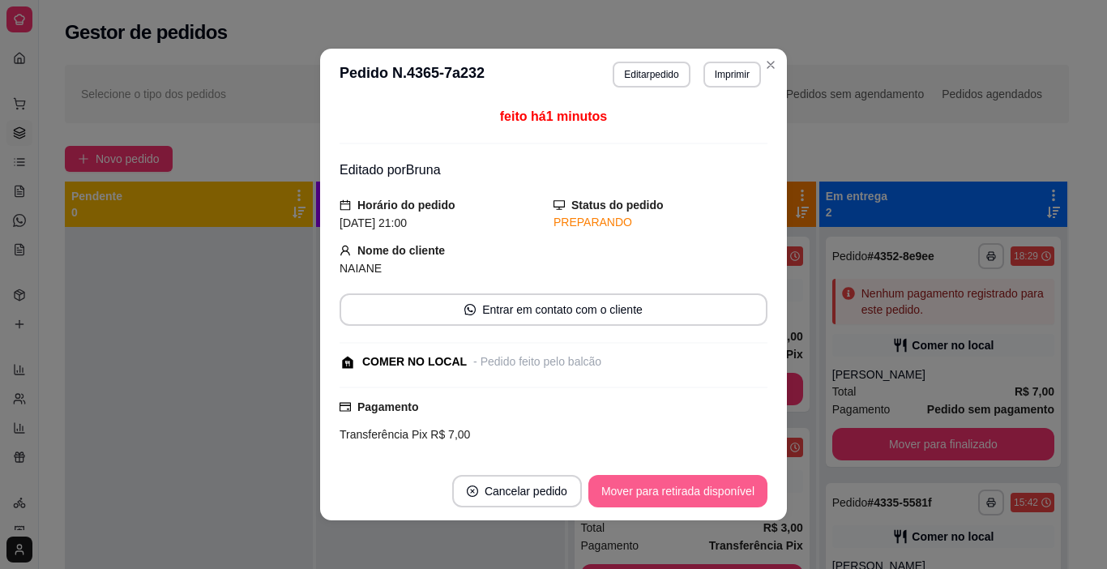
click at [703, 489] on button "Mover para retirada disponível" at bounding box center [677, 491] width 179 height 32
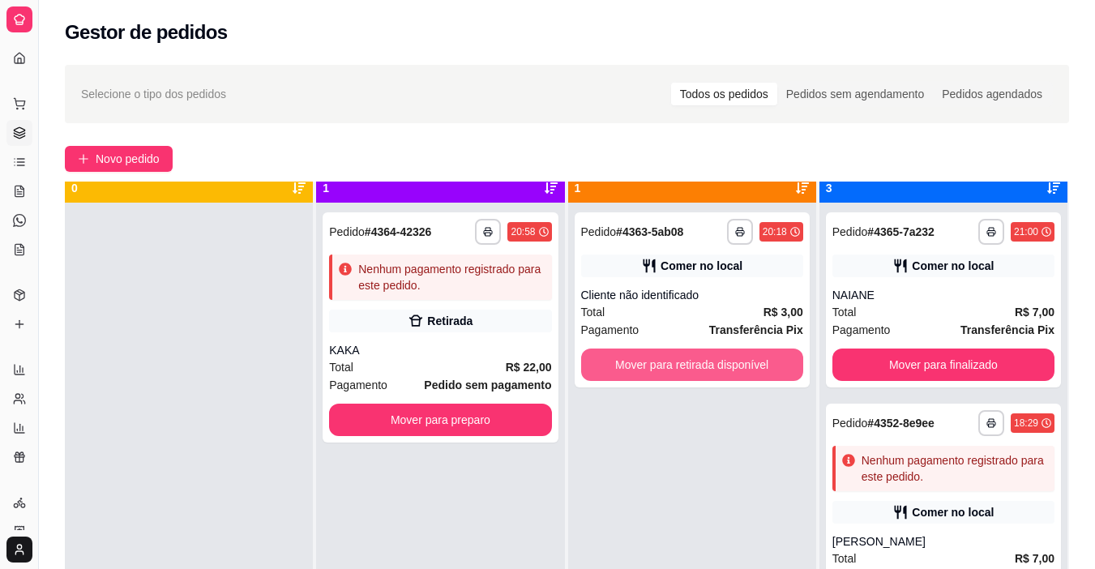
scroll to position [45, 0]
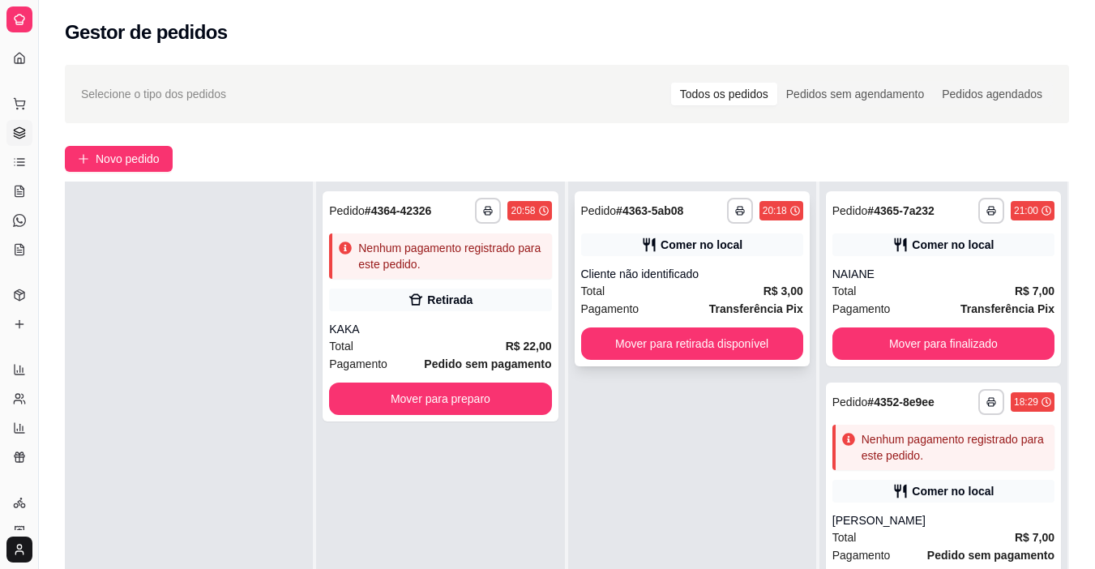
click at [720, 276] on div "Cliente não identificado" at bounding box center [692, 274] width 222 height 16
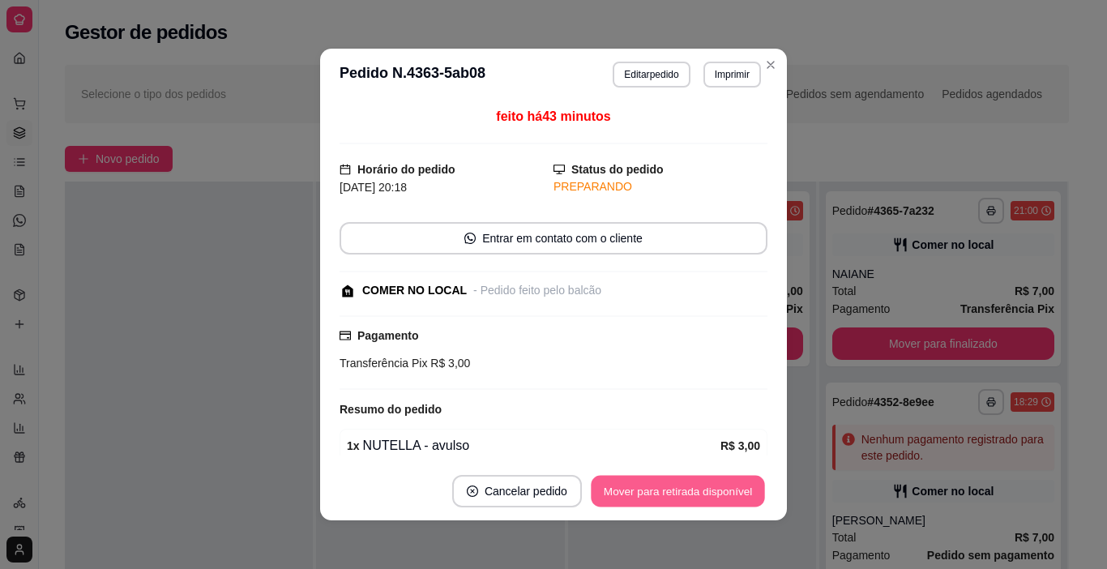
click at [723, 487] on button "Mover para retirada disponível" at bounding box center [677, 492] width 173 height 32
click at [721, 487] on div "Mover para retirada disponível" at bounding box center [667, 491] width 202 height 32
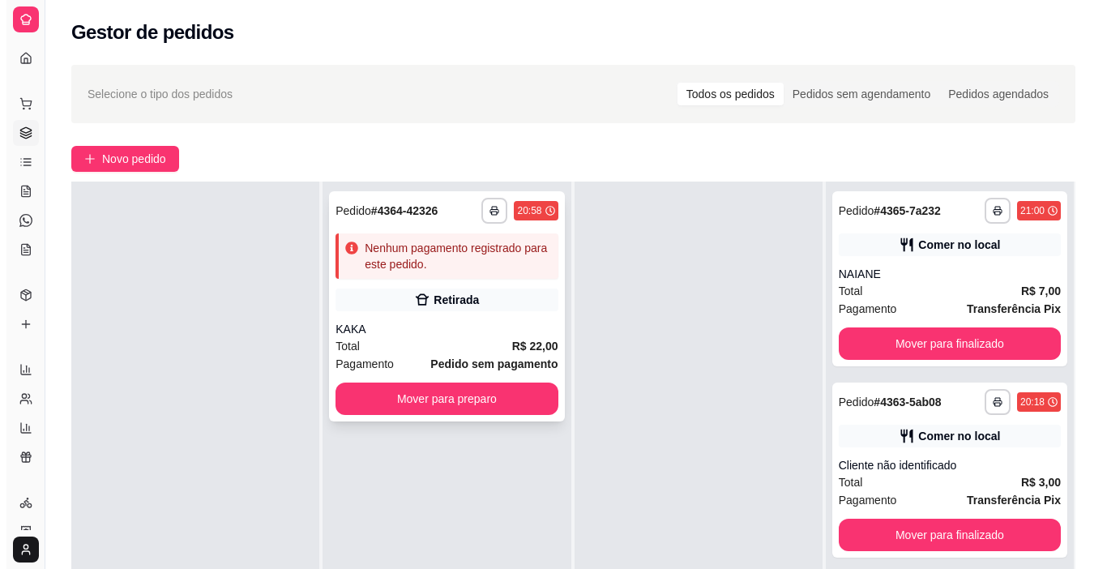
scroll to position [0, 0]
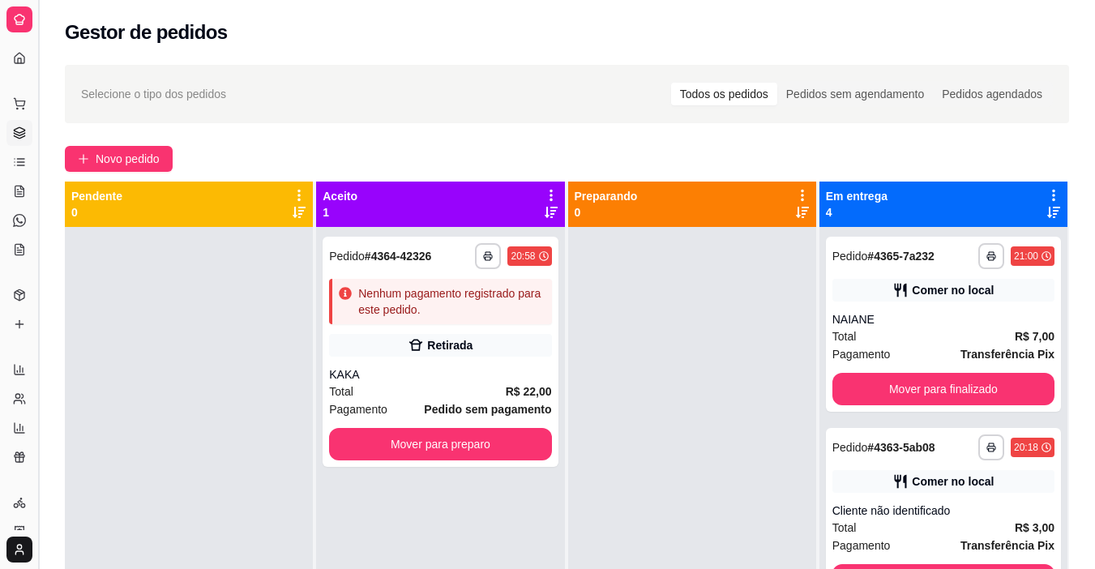
click at [41, 280] on button "Toggle Sidebar" at bounding box center [38, 284] width 13 height 569
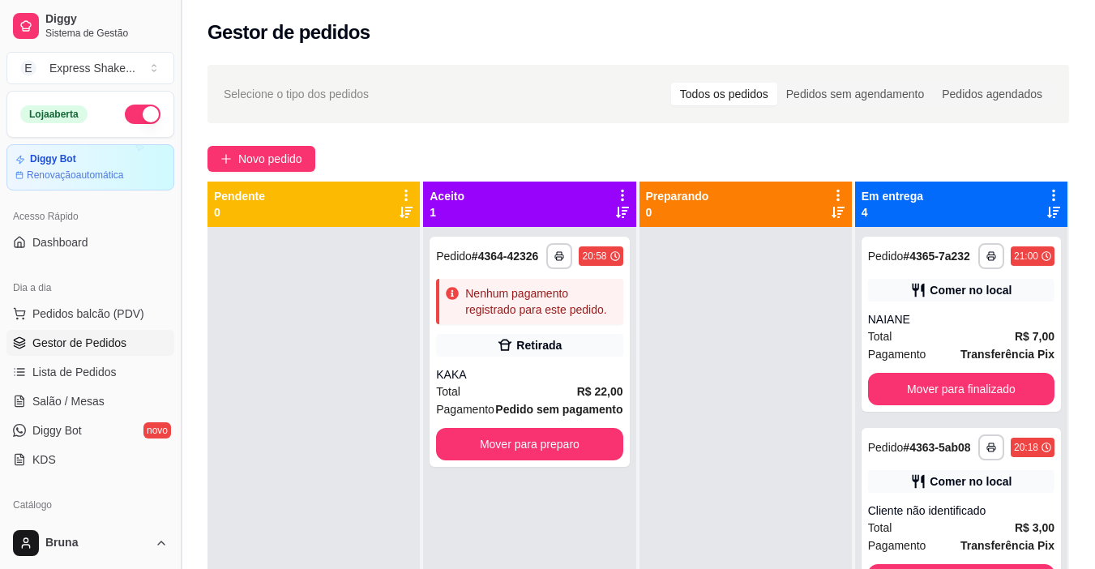
click at [180, 312] on button "Toggle Sidebar" at bounding box center [180, 284] width 13 height 569
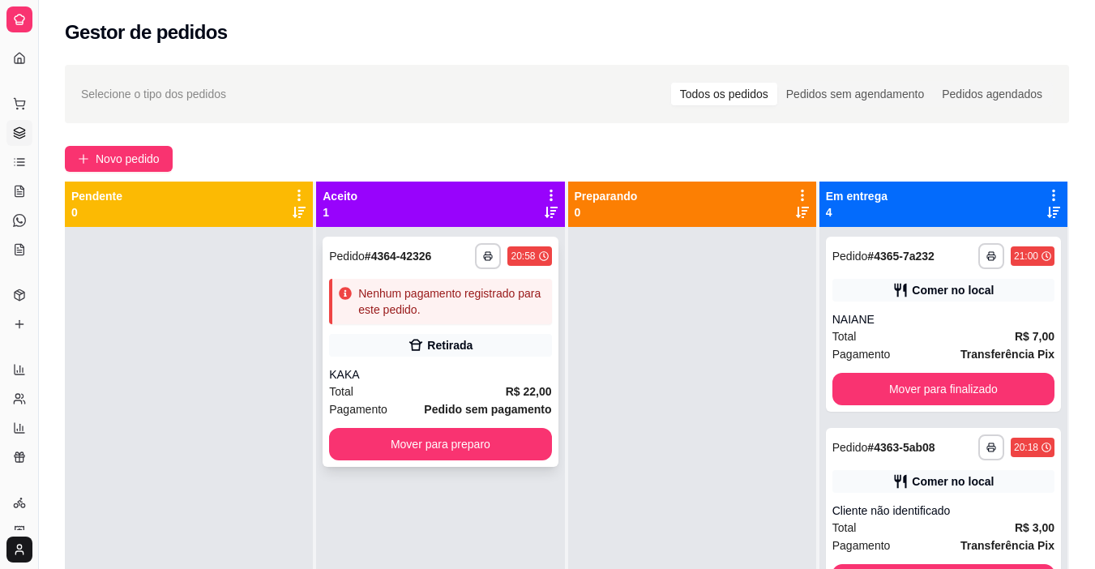
click at [394, 348] on div "Retirada" at bounding box center [440, 345] width 222 height 23
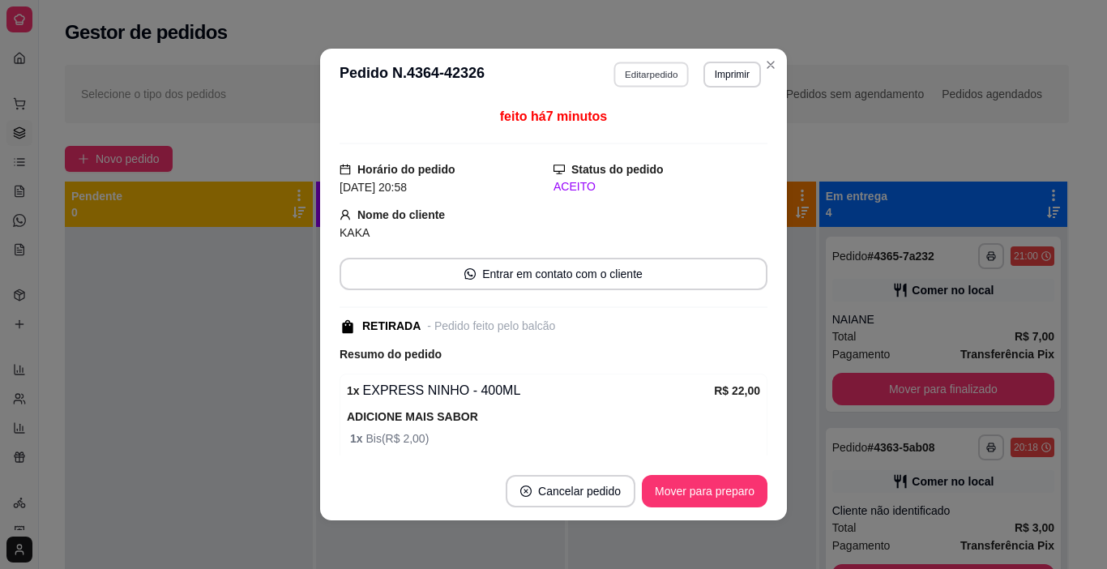
click at [627, 71] on button "Editar pedido" at bounding box center [651, 74] width 75 height 25
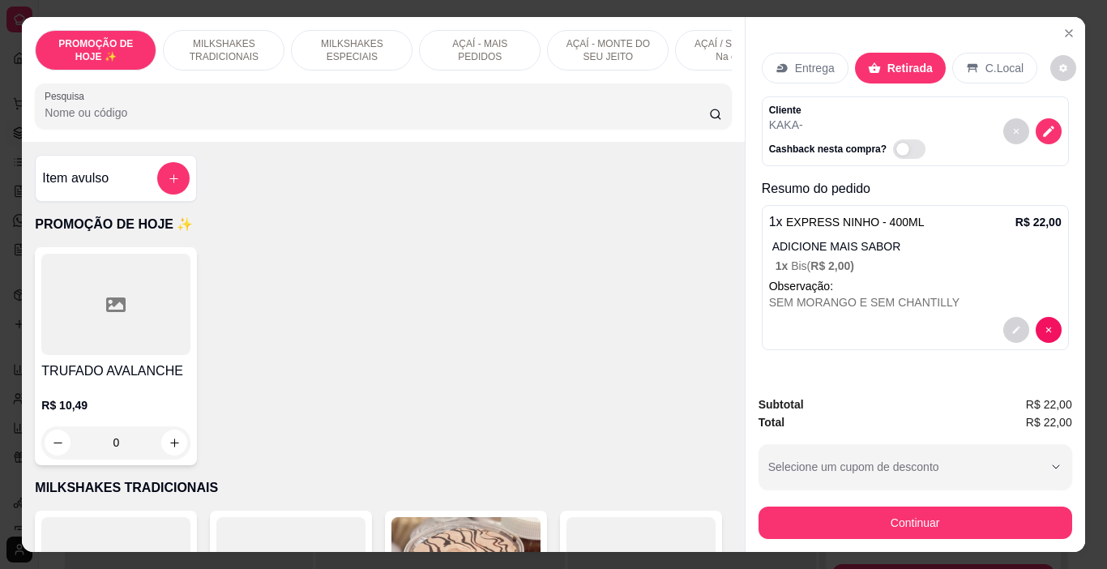
click at [699, 47] on p "AÇAÍ / SORVETE - Na casca" at bounding box center [736, 50] width 94 height 26
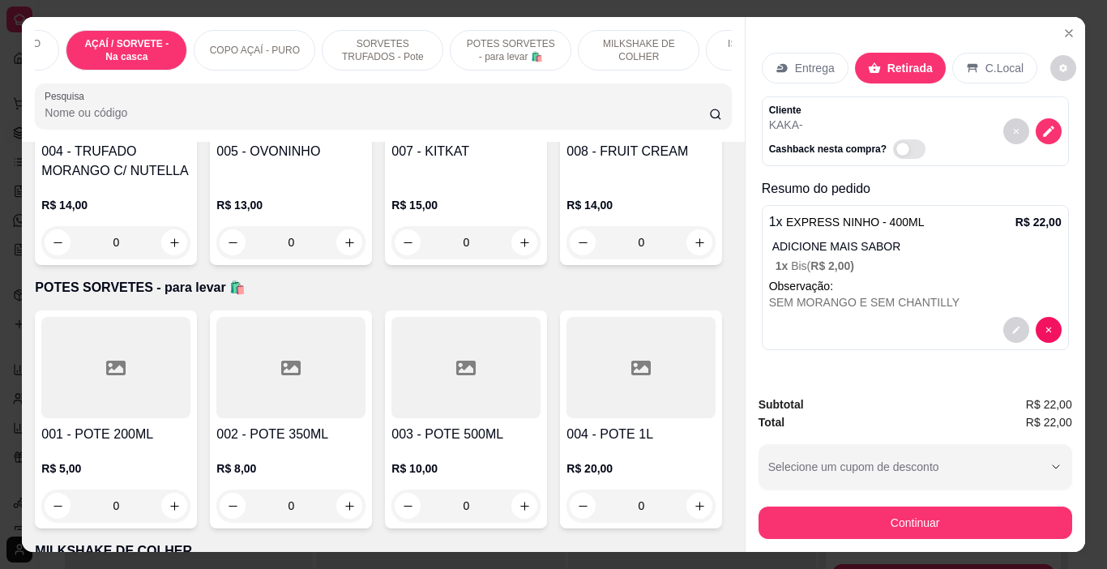
click at [256, 49] on p "COPO AÇAÍ - PURO" at bounding box center [255, 50] width 90 height 13
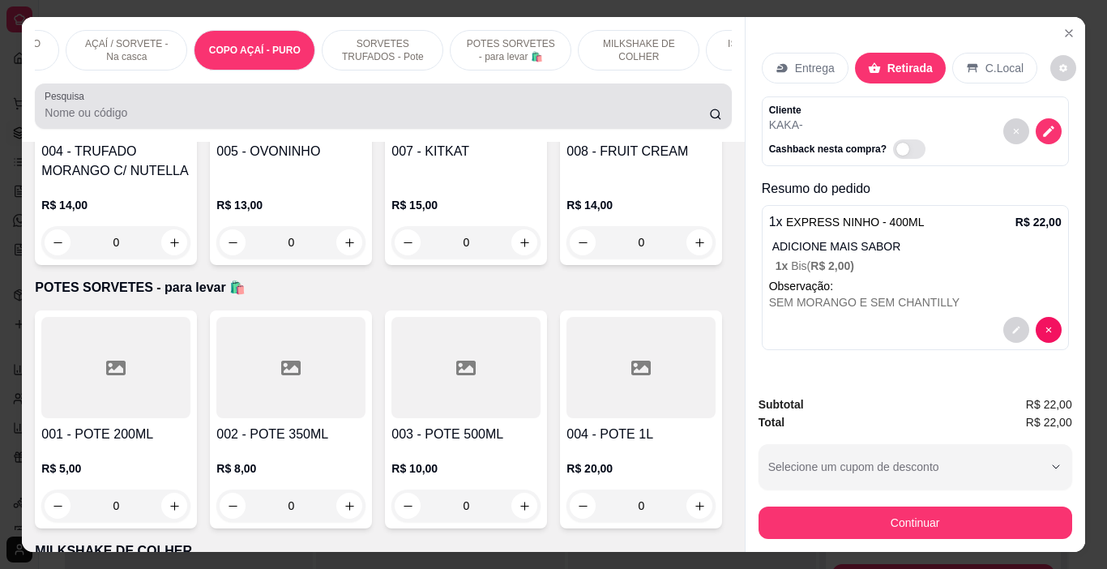
scroll to position [41, 0]
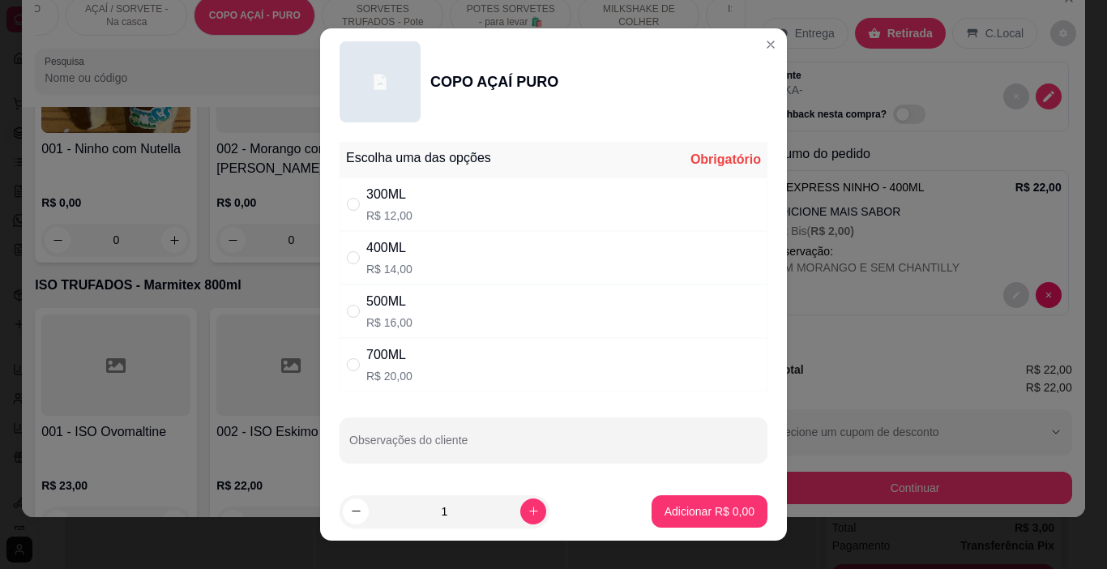
drag, startPoint x: 459, startPoint y: 220, endPoint x: 468, endPoint y: 222, distance: 9.1
click at [460, 220] on div "300ML R$ 12,00" at bounding box center [554, 203] width 428 height 53
radio input "true"
click at [677, 502] on button "Adicionar R$ 12,00" at bounding box center [706, 511] width 122 height 32
type input "1"
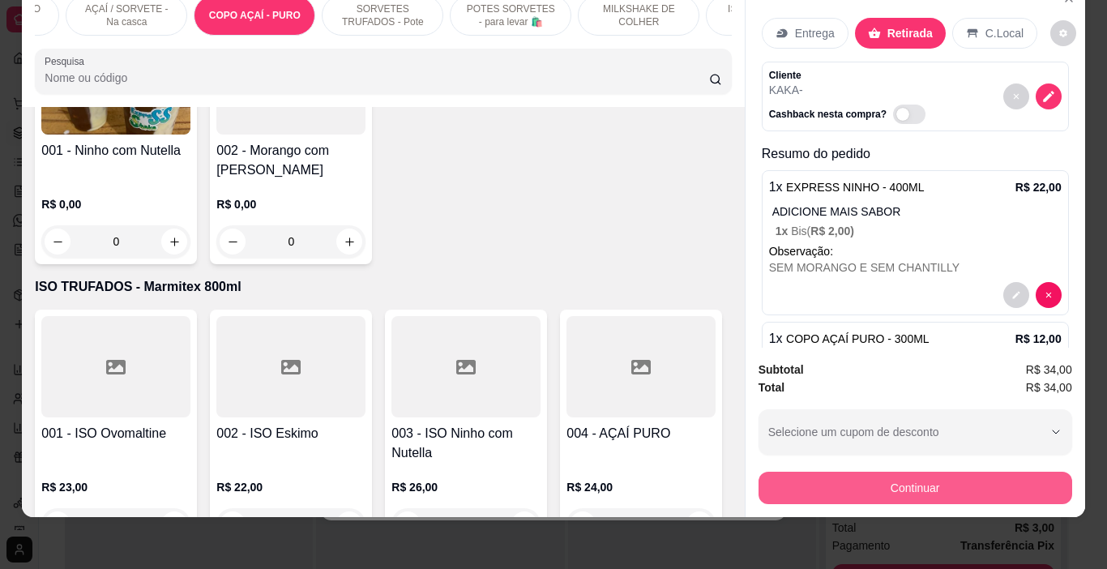
click at [822, 476] on button "Continuar" at bounding box center [915, 488] width 314 height 32
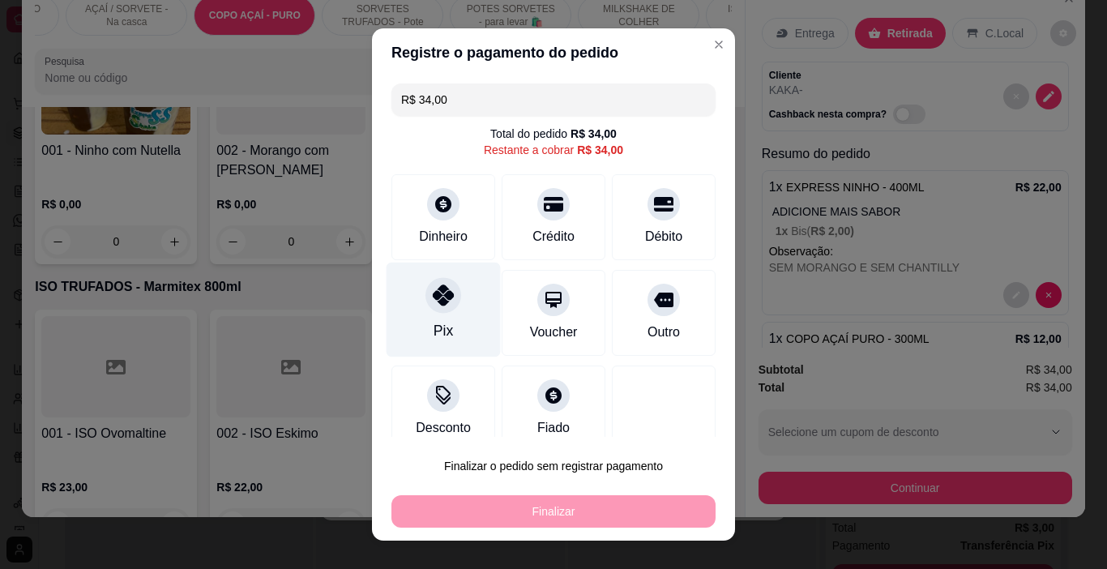
drag, startPoint x: 712, startPoint y: 207, endPoint x: 448, endPoint y: 335, distance: 293.5
click at [424, 318] on div "Pix" at bounding box center [444, 310] width 114 height 95
type input "R$ 0,00"
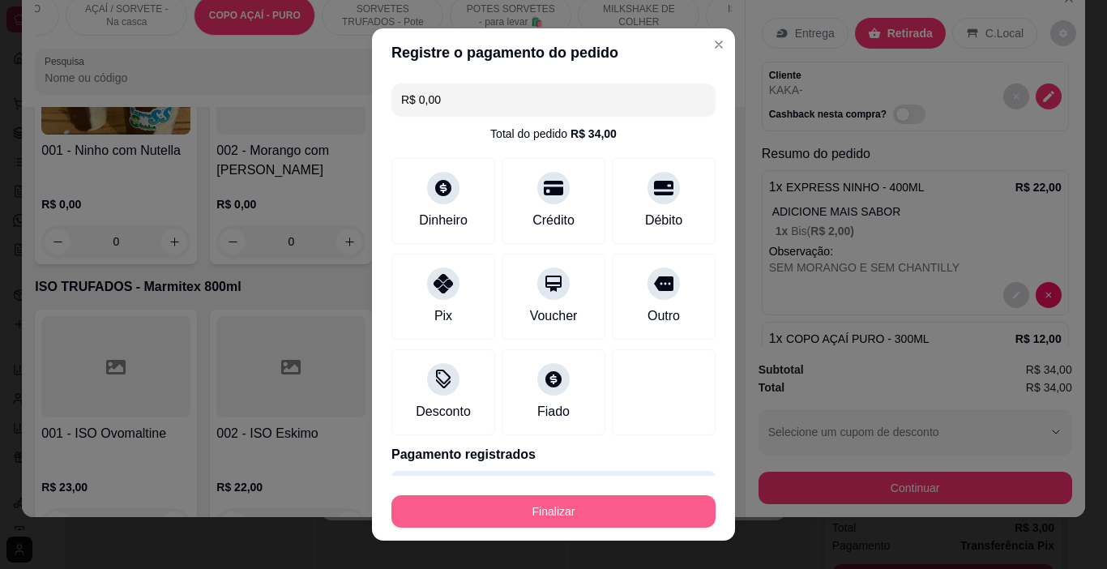
click at [556, 496] on button "Finalizar" at bounding box center [553, 511] width 324 height 32
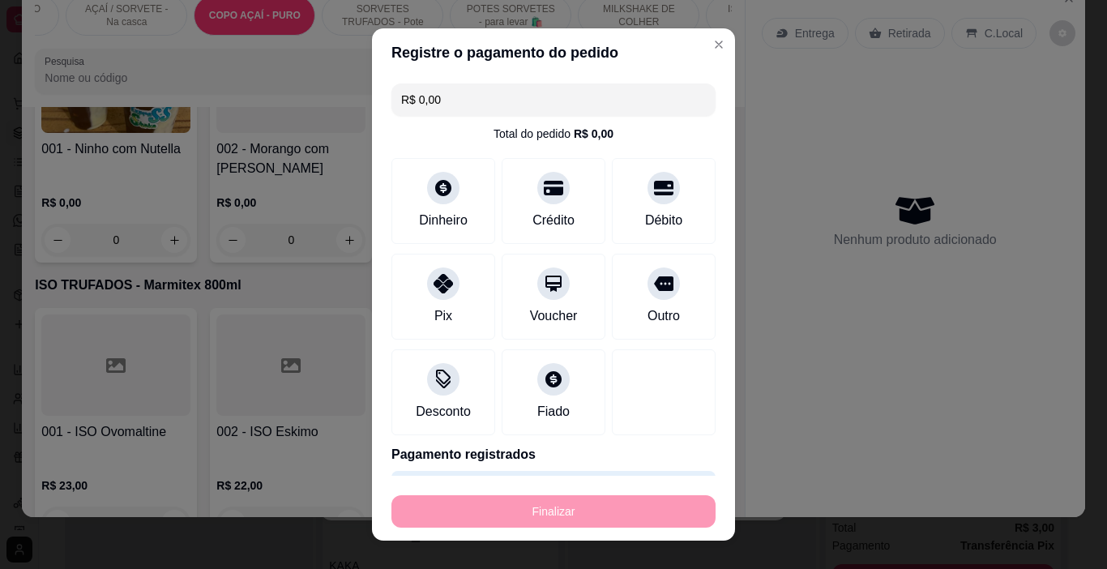
type input "0"
type input "-R$ 34,00"
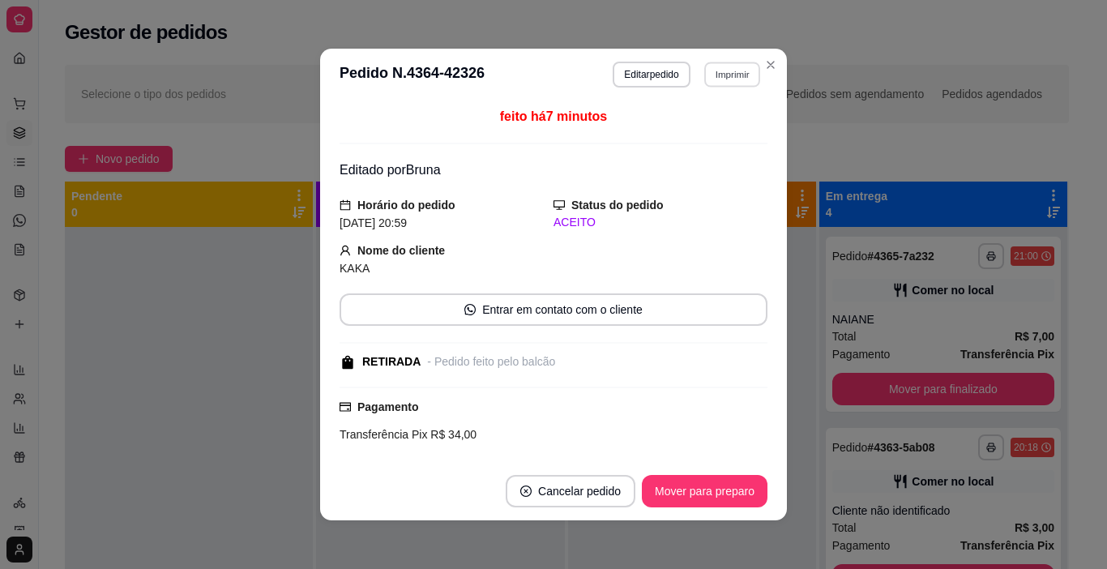
click at [720, 68] on button "Imprimir" at bounding box center [732, 74] width 56 height 25
click at [700, 127] on button "IMPRESSORA" at bounding box center [697, 131] width 117 height 26
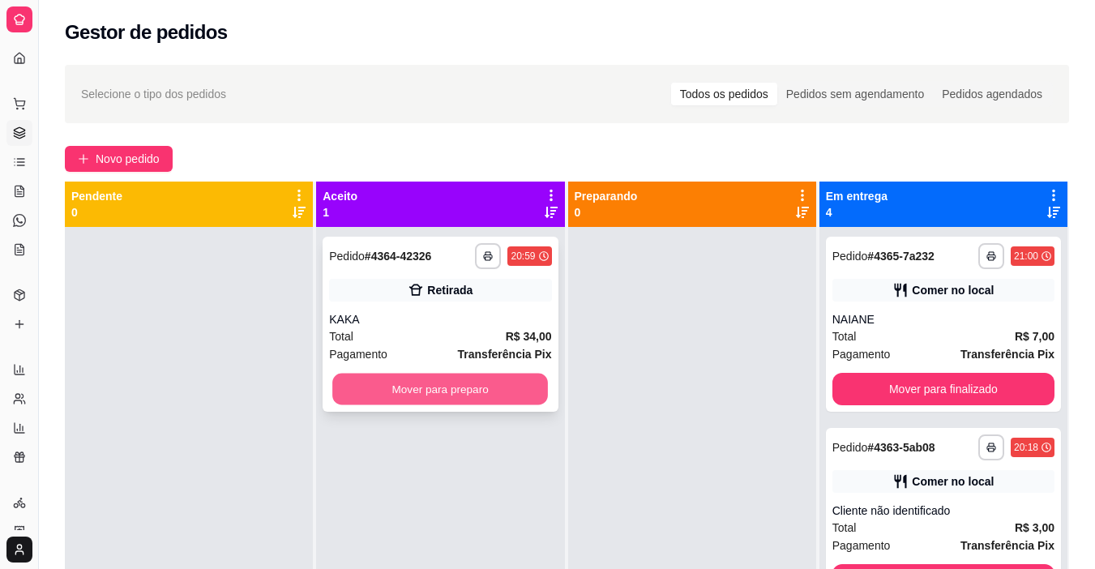
click at [392, 399] on button "Mover para preparo" at bounding box center [440, 390] width 216 height 32
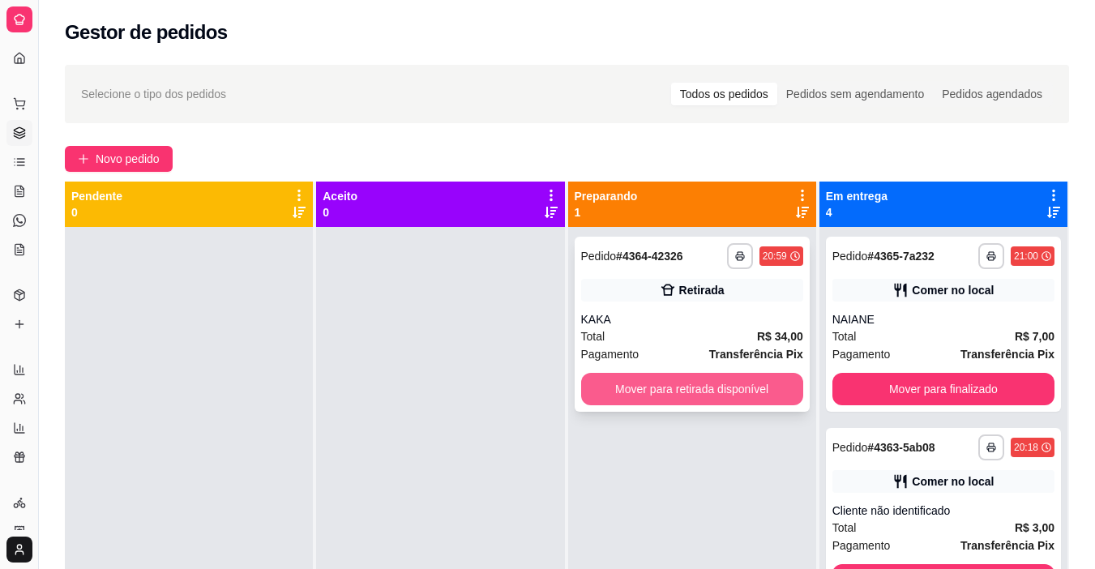
click at [669, 388] on button "Mover para retirada disponível" at bounding box center [692, 389] width 222 height 32
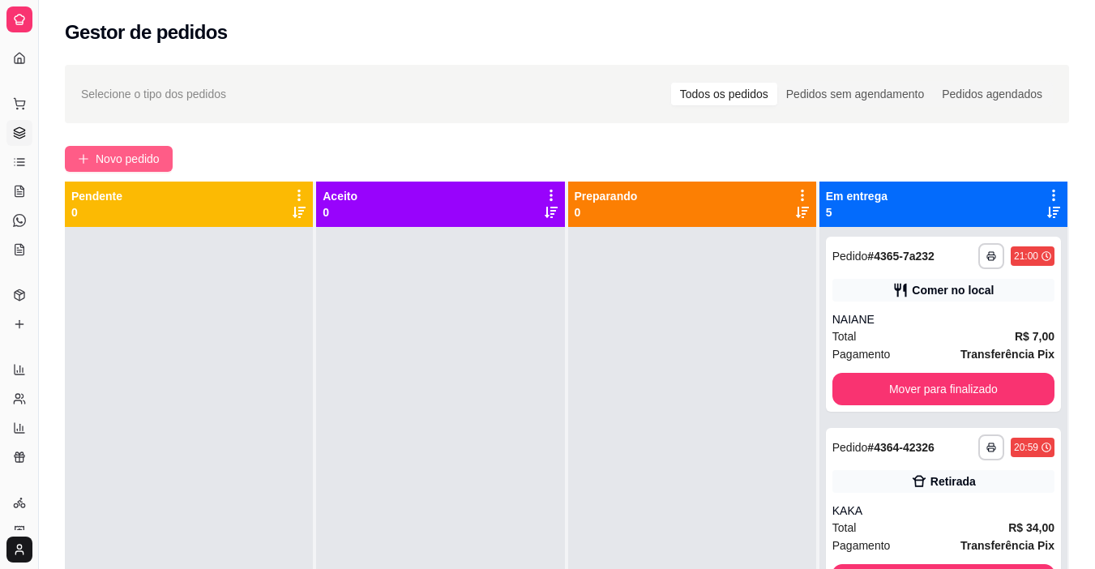
click at [109, 148] on div "**********" at bounding box center [567, 412] width 1056 height 715
click at [109, 151] on button "Novo pedido" at bounding box center [119, 159] width 108 height 26
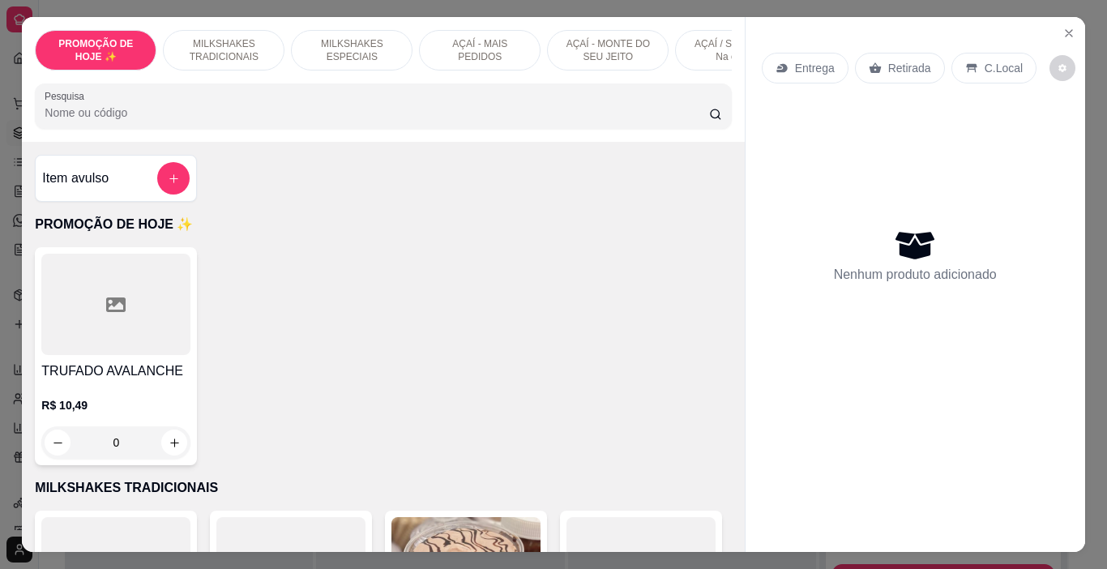
scroll to position [0, 609]
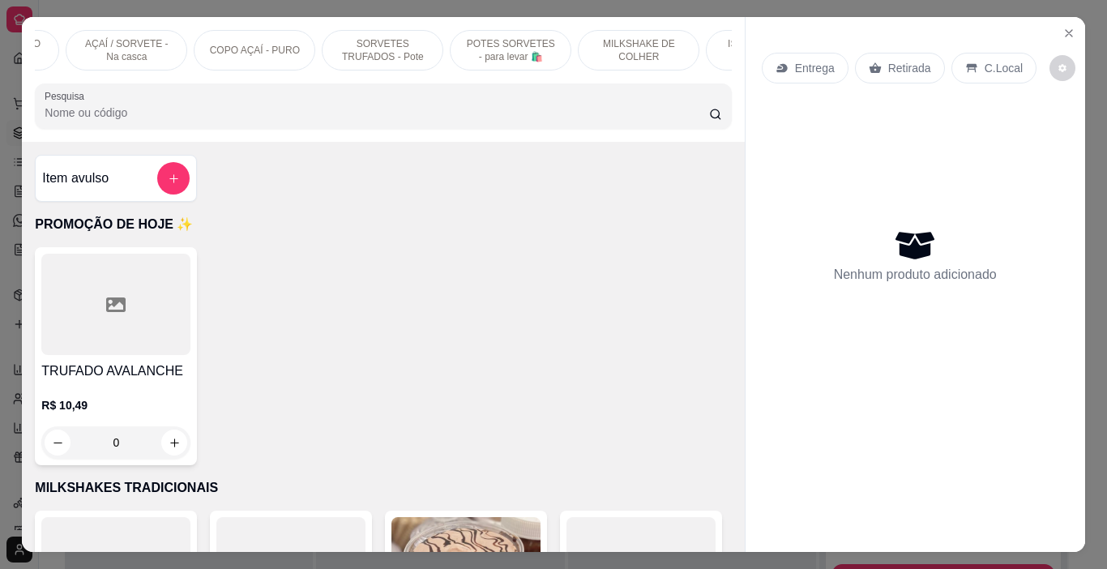
click at [237, 44] on p "COPO AÇAÍ - PURO" at bounding box center [255, 50] width 90 height 13
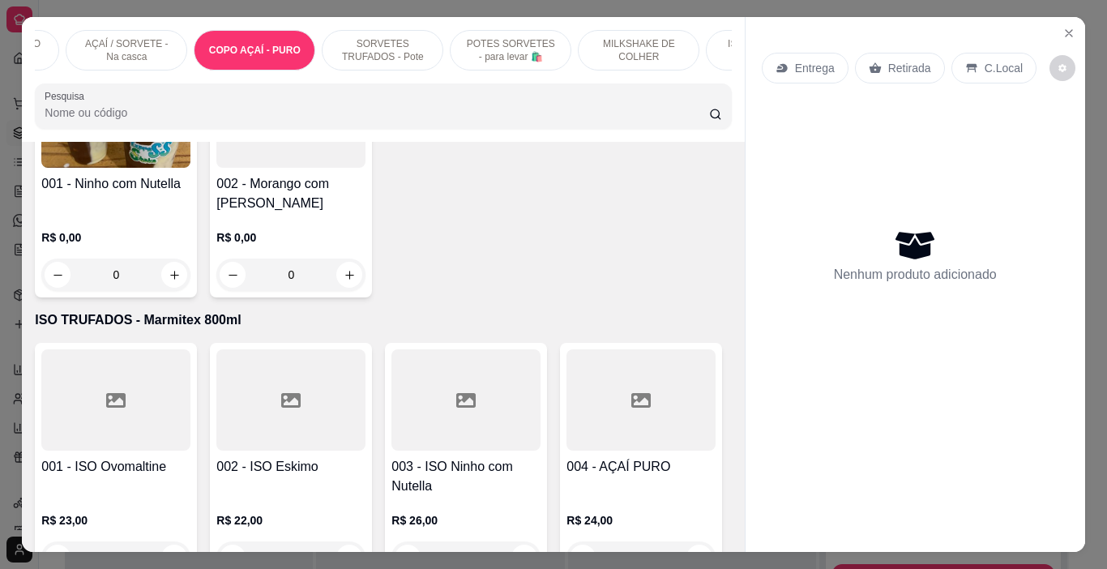
scroll to position [41, 0]
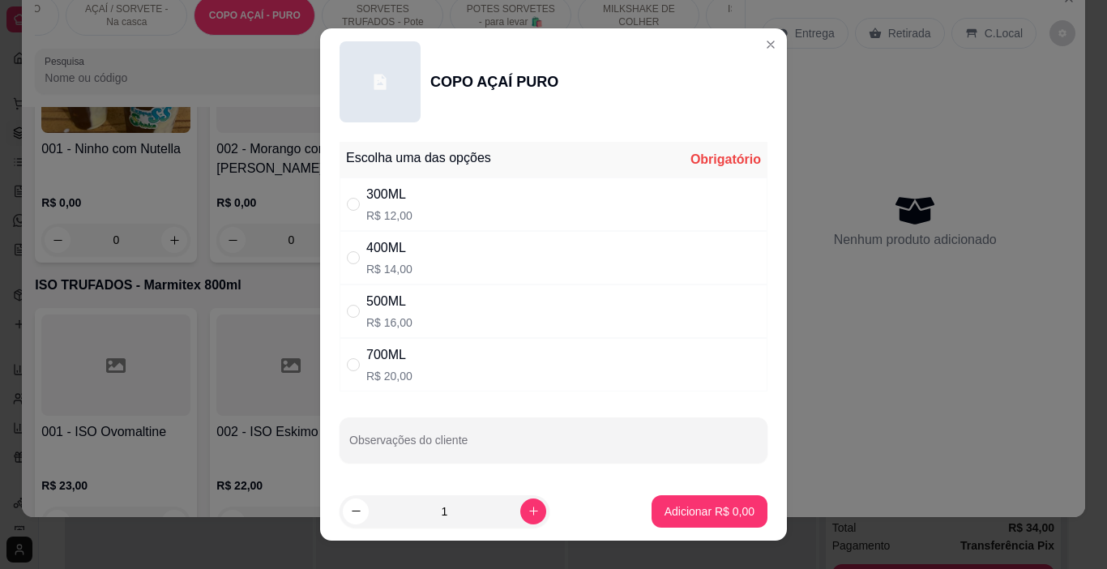
click at [394, 214] on p "R$ 12,00" at bounding box center [389, 215] width 46 height 16
radio input "true"
click at [689, 507] on p "Adicionar R$ 12,00" at bounding box center [706, 511] width 96 height 16
type input "1"
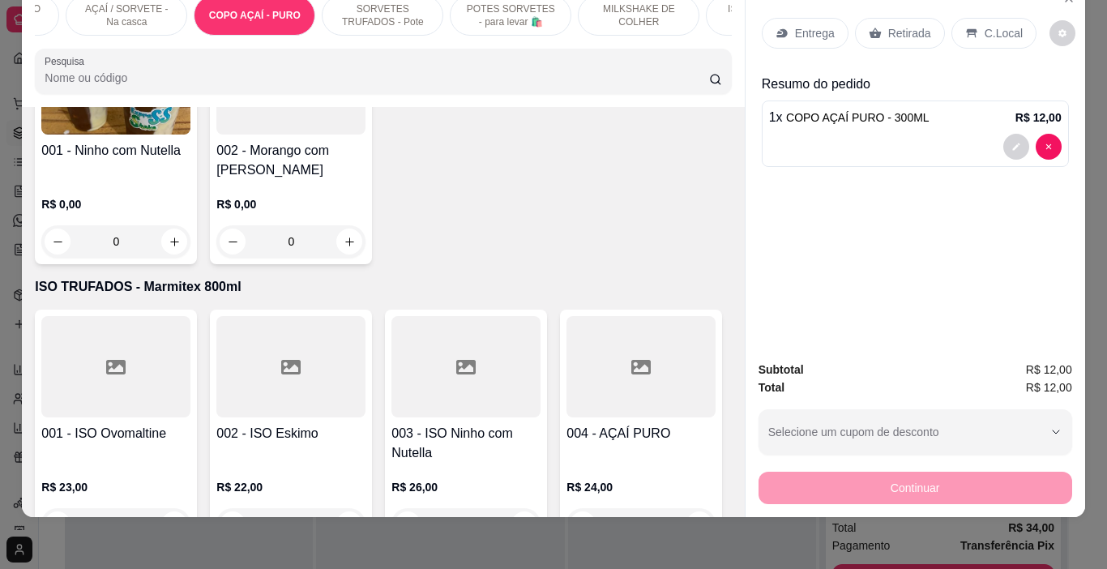
scroll to position [0, 0]
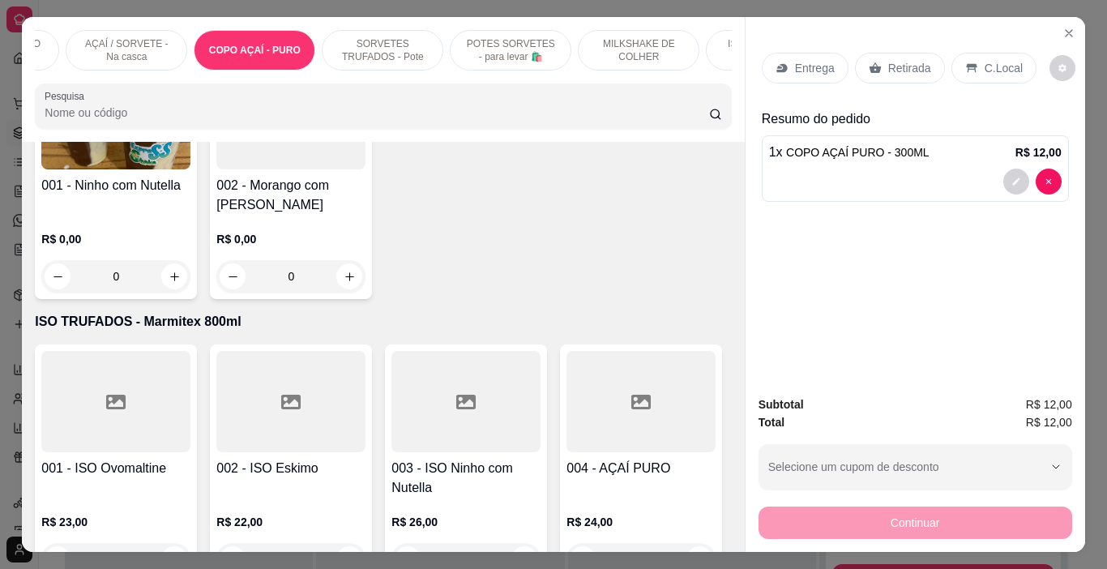
click at [131, 37] on p "AÇAÍ / SORVETE - Na casca" at bounding box center [126, 50] width 94 height 26
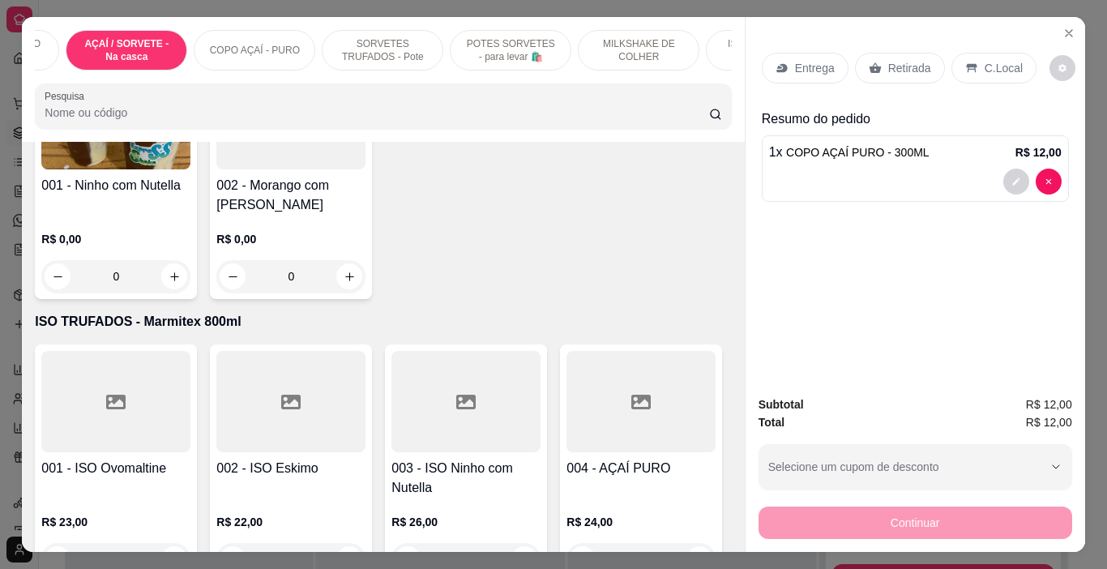
scroll to position [41, 0]
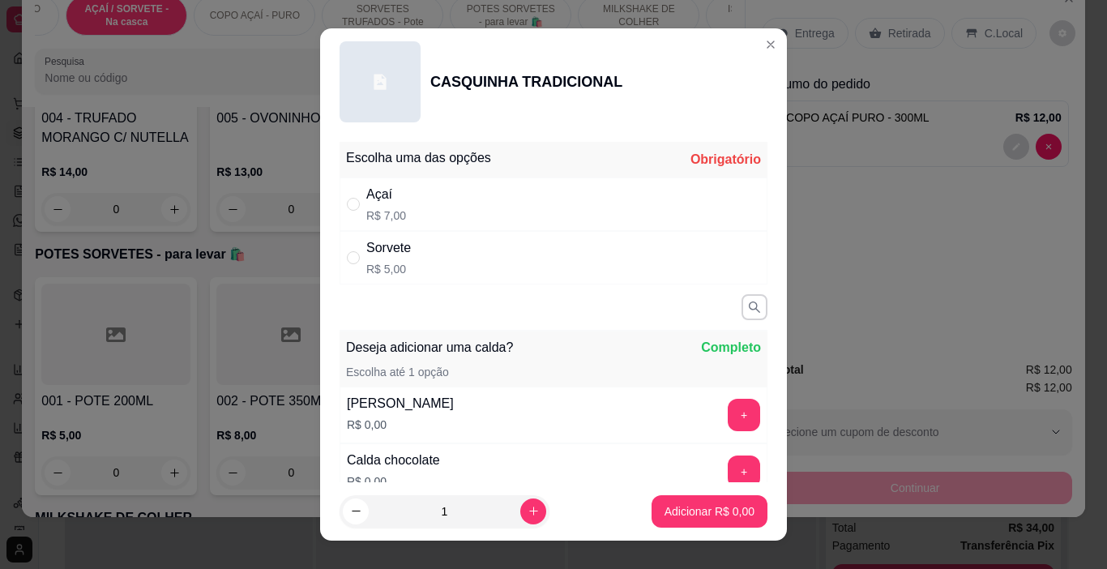
click at [466, 246] on div "Sorvete R$ 5,00" at bounding box center [554, 257] width 428 height 53
radio input "true"
click at [678, 507] on p "Adicionar R$ 5,00" at bounding box center [709, 511] width 90 height 16
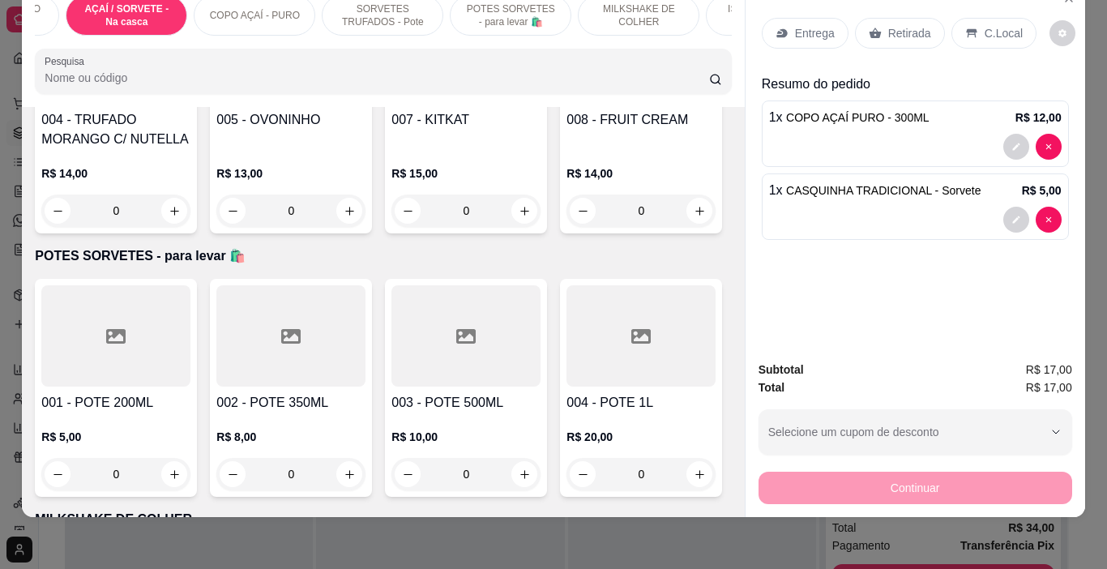
click at [973, 19] on div "C.Local" at bounding box center [993, 33] width 85 height 31
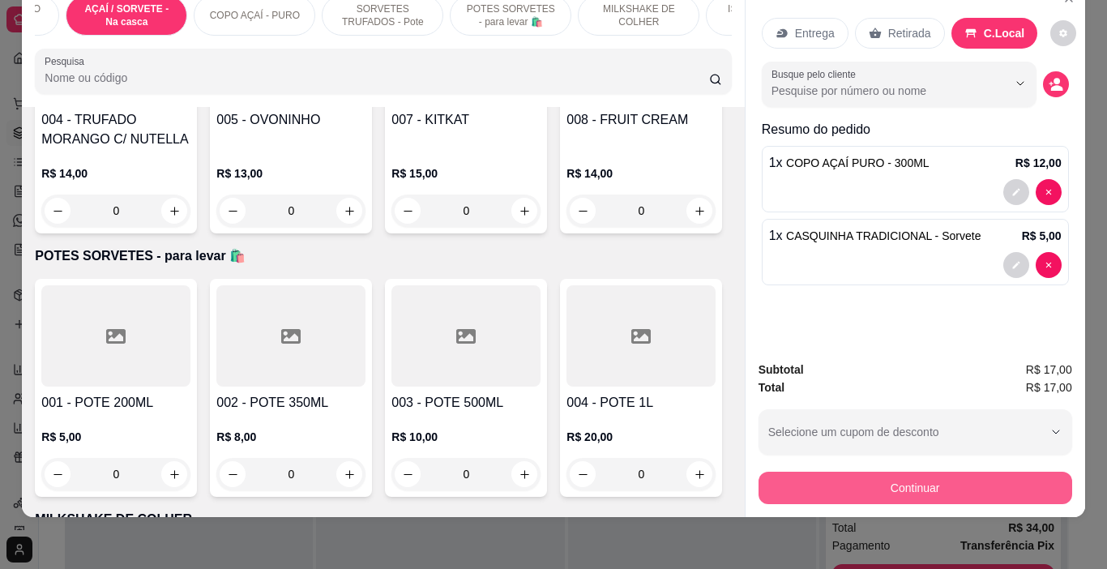
click at [848, 475] on button "Continuar" at bounding box center [915, 488] width 314 height 32
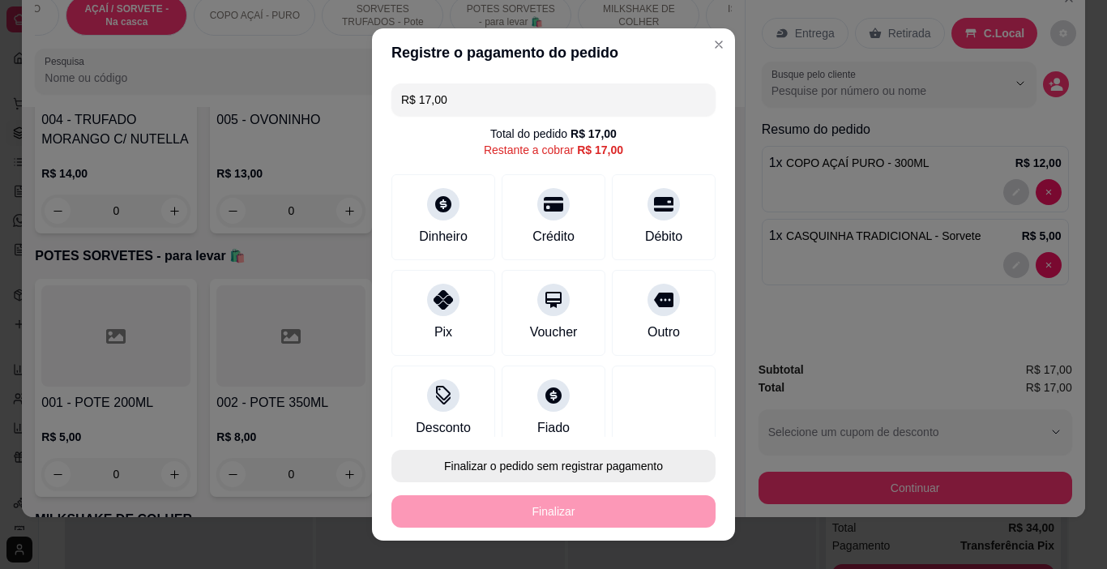
click at [608, 460] on button "Finalizar o pedido sem registrar pagamento" at bounding box center [553, 466] width 324 height 32
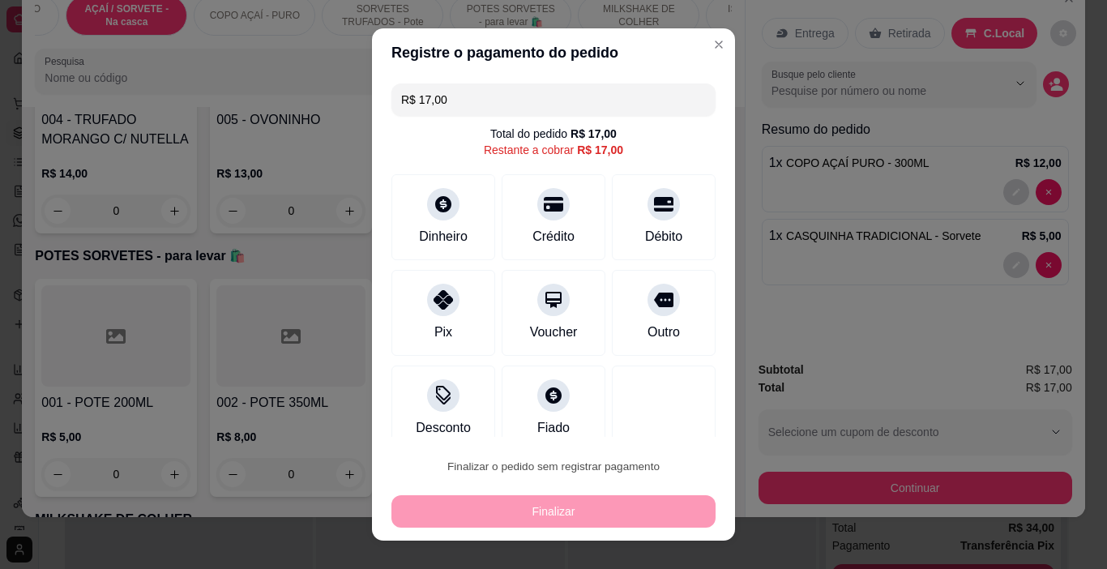
click at [626, 417] on button "Confirmar" at bounding box center [649, 420] width 58 height 24
type input "0"
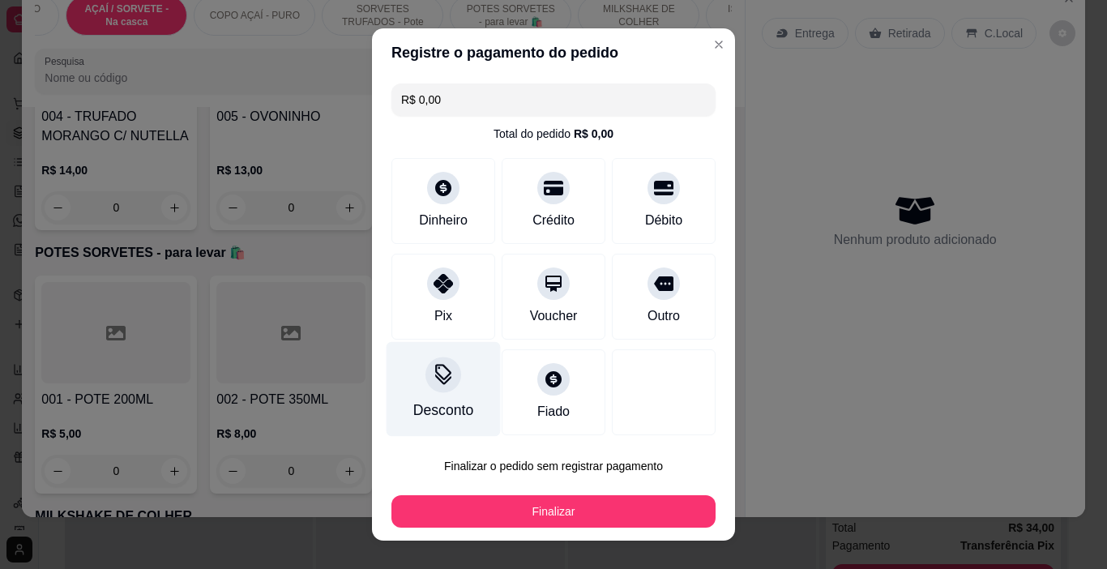
type input "R$ 0,00"
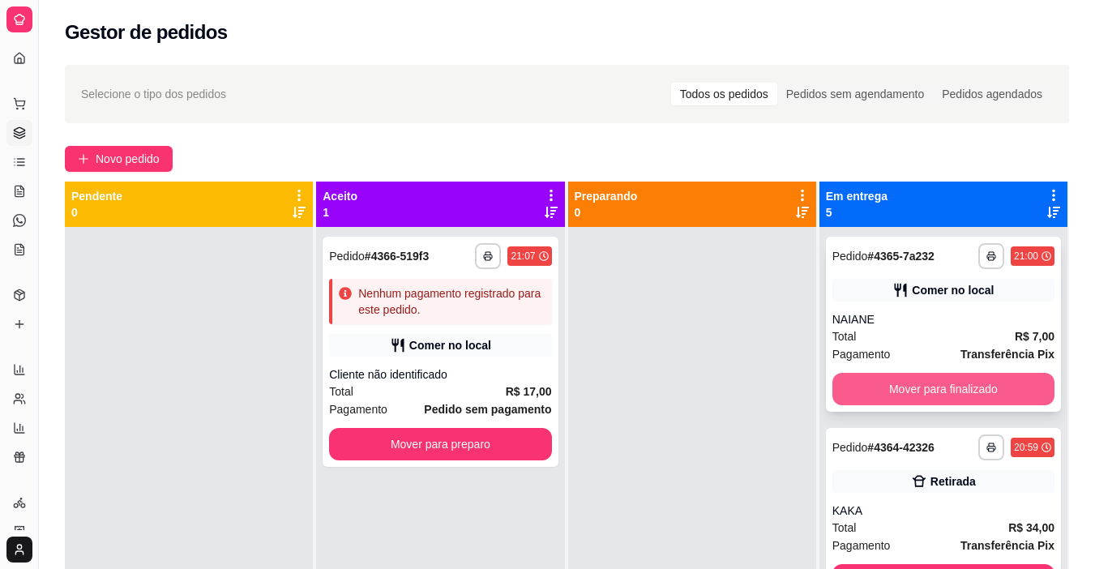
click at [961, 378] on button "Mover para finalizado" at bounding box center [943, 389] width 222 height 32
click at [938, 392] on button "Mover para finalizado" at bounding box center [943, 389] width 222 height 32
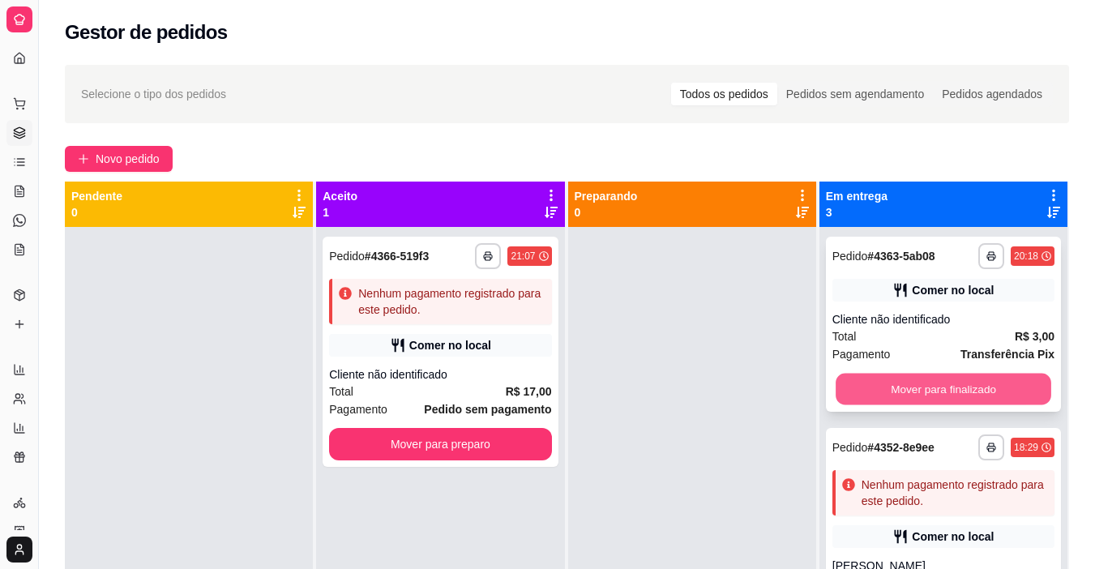
click at [927, 395] on button "Mover para finalizado" at bounding box center [943, 390] width 216 height 32
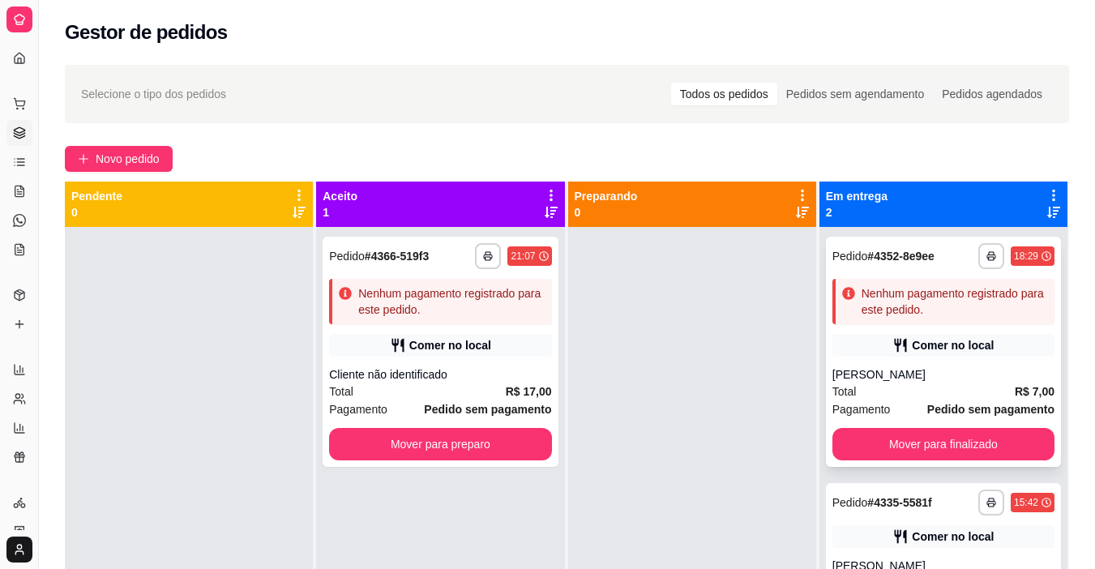
click at [879, 341] on div "Comer no local" at bounding box center [943, 345] width 222 height 23
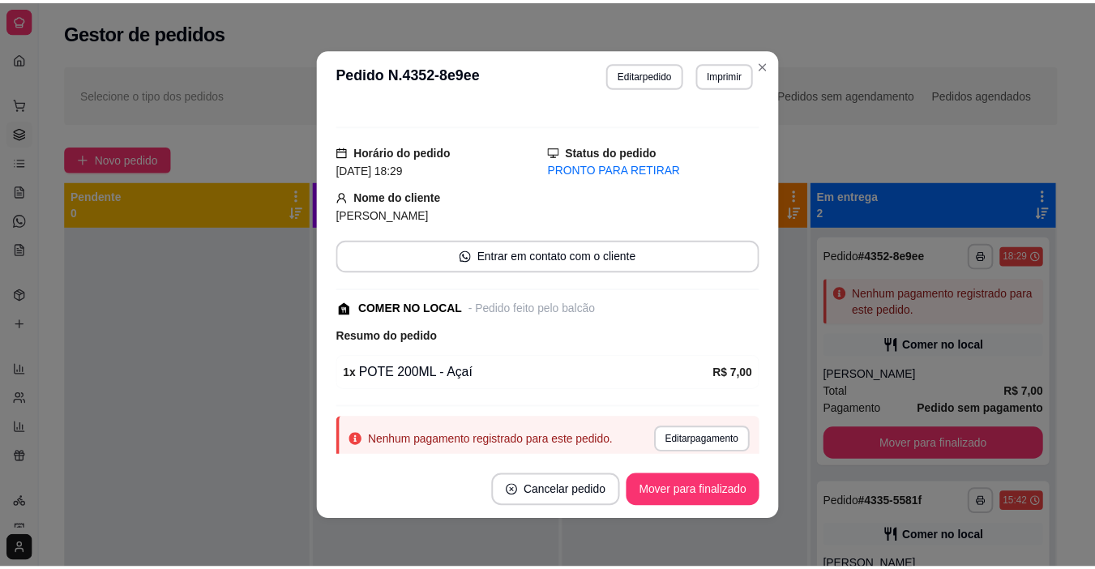
scroll to position [70, 0]
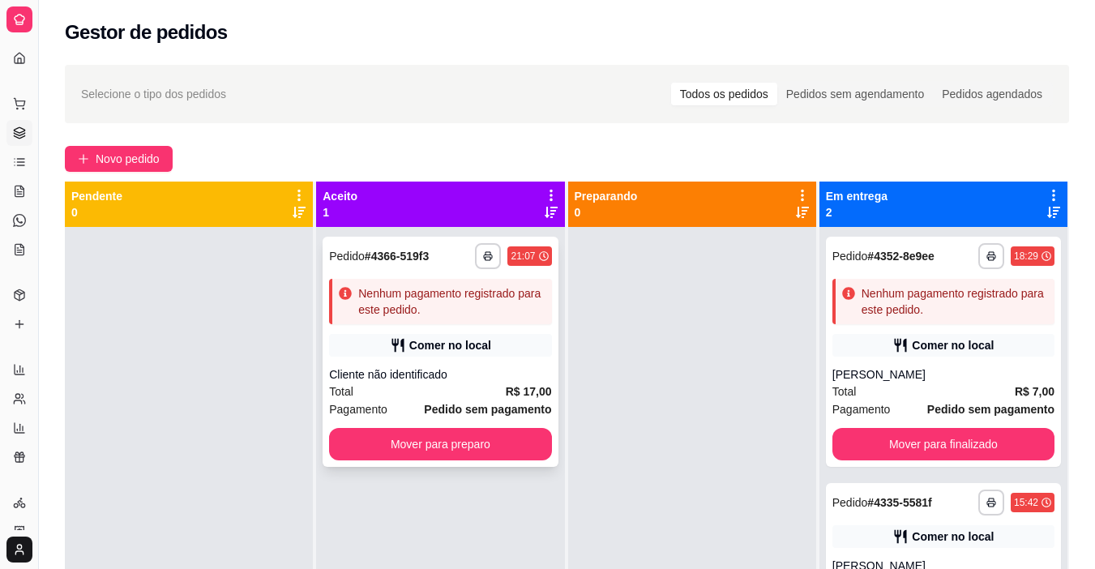
click at [480, 365] on div "**********" at bounding box center [440, 352] width 235 height 230
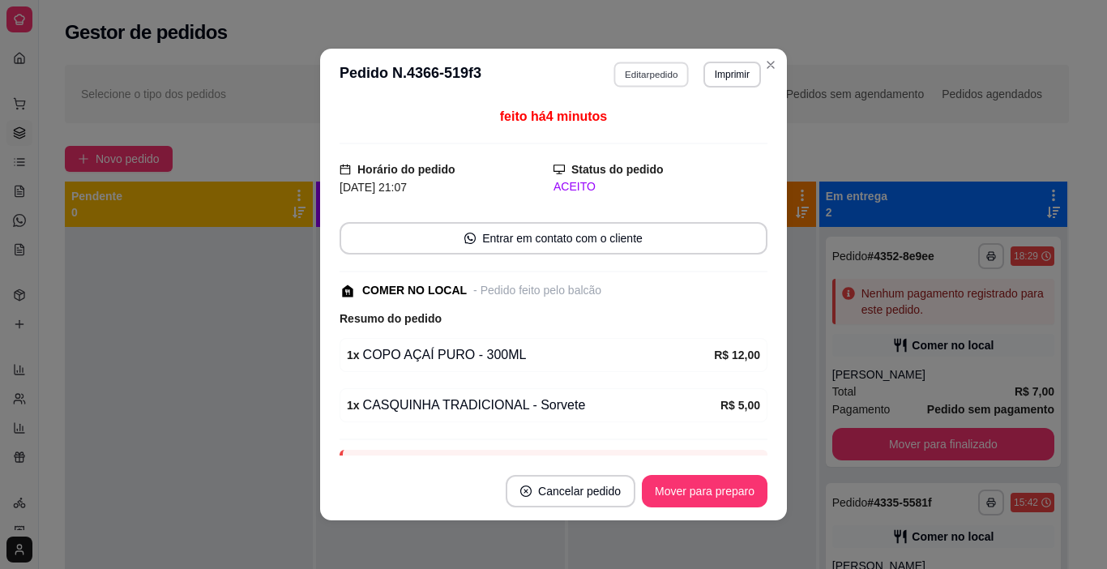
click at [636, 75] on button "Editar pedido" at bounding box center [651, 74] width 75 height 25
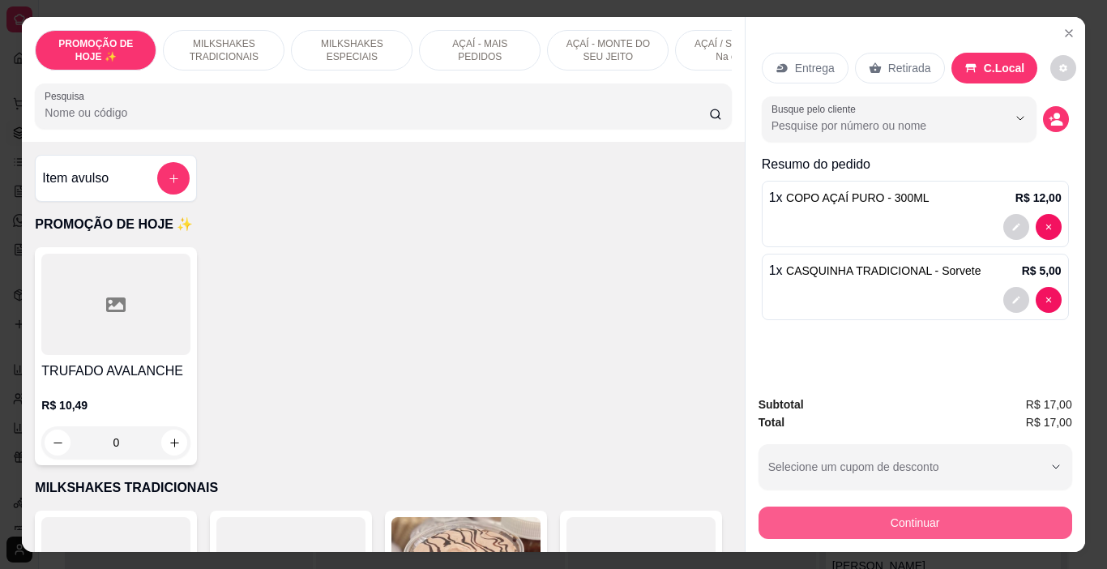
click at [917, 517] on button "Continuar" at bounding box center [915, 522] width 314 height 32
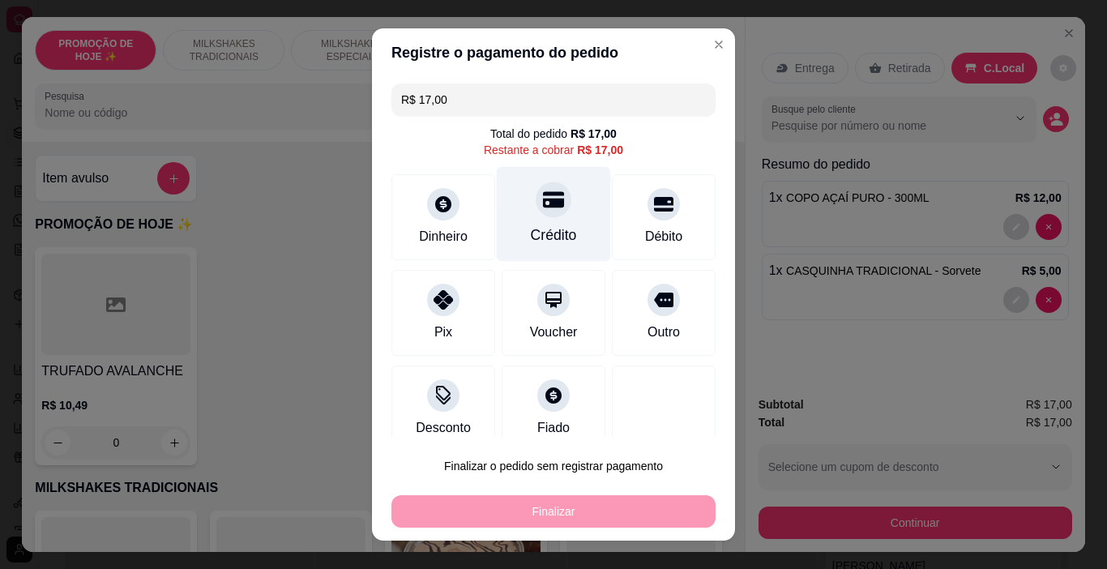
click at [543, 194] on icon at bounding box center [553, 199] width 21 height 21
type input "R$ 0,00"
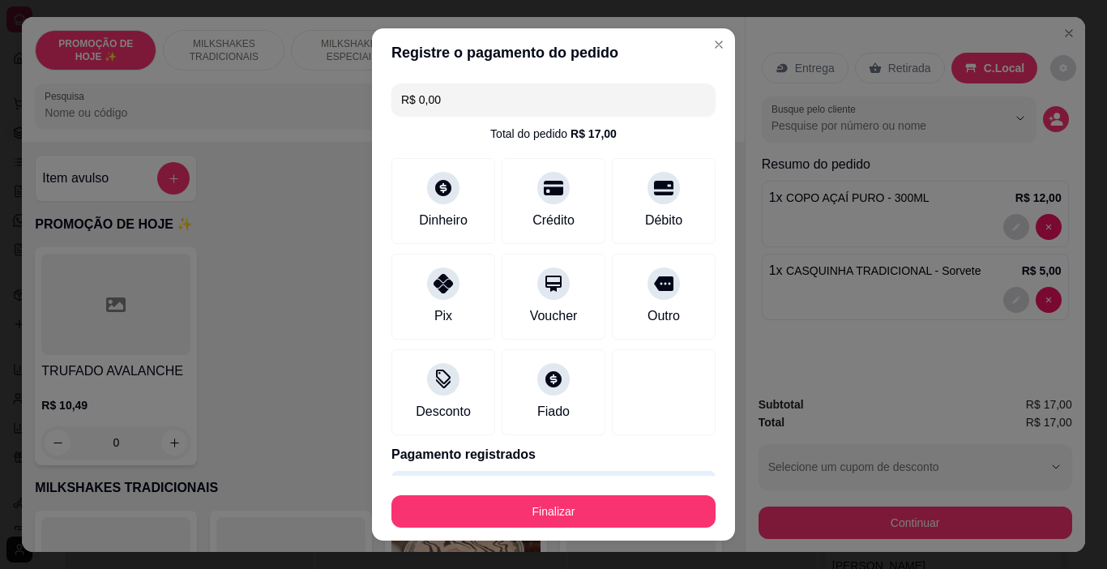
click at [547, 482] on footer "Finalizar" at bounding box center [553, 508] width 363 height 65
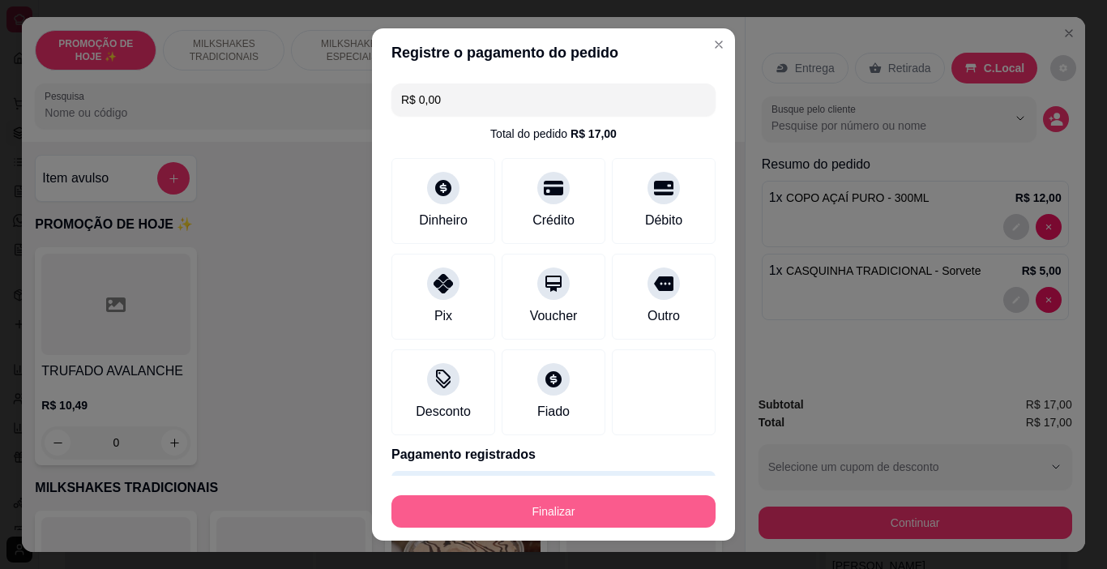
click at [546, 496] on button "Finalizar" at bounding box center [553, 511] width 324 height 32
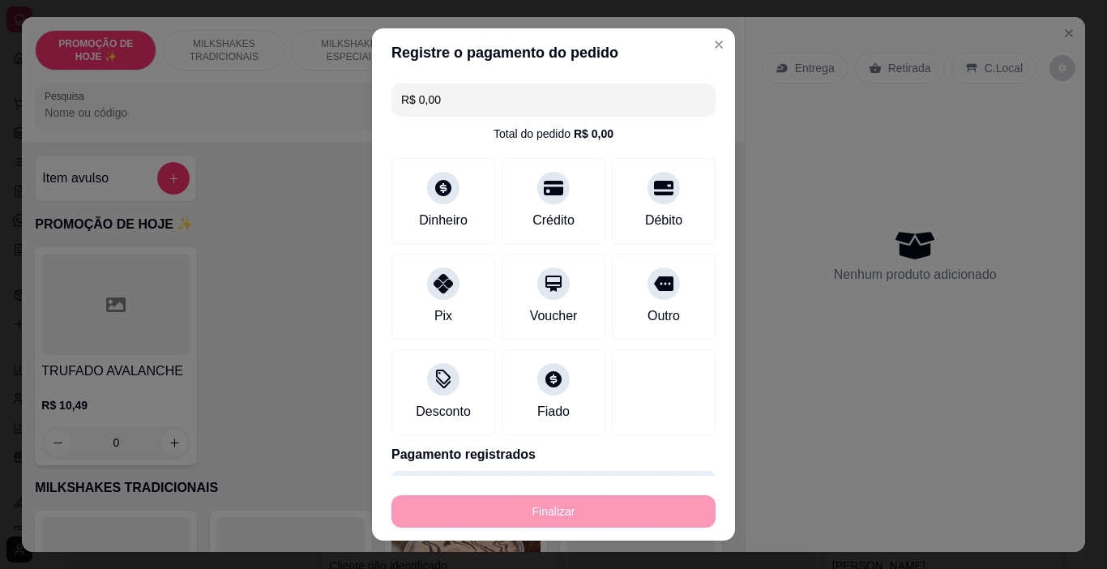
type input "0"
type input "-R$ 17,00"
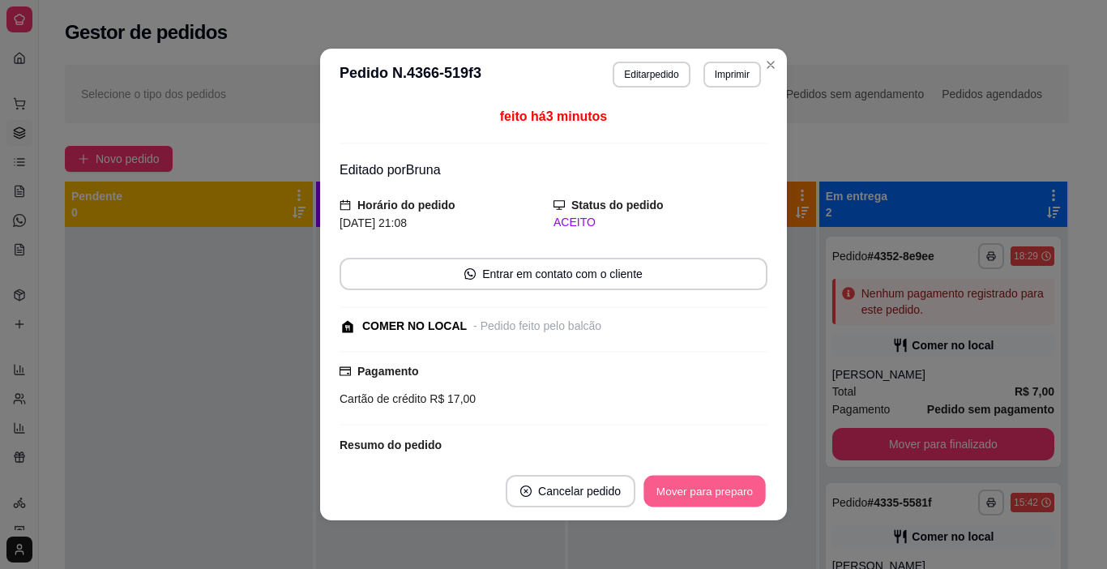
click at [686, 495] on button "Mover para preparo" at bounding box center [704, 492] width 122 height 32
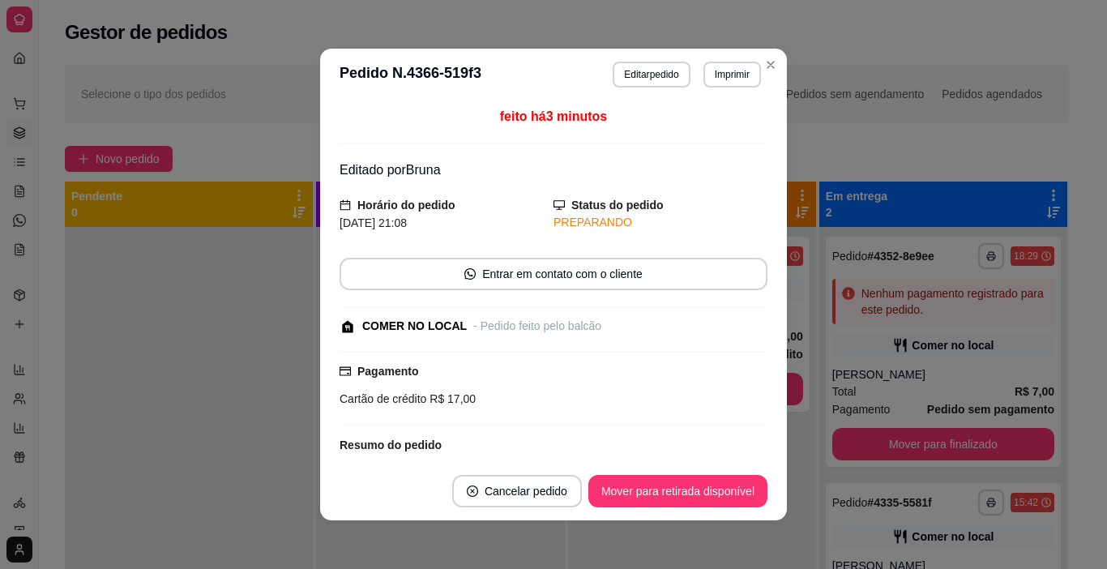
click at [725, 83] on button "Imprimir" at bounding box center [732, 75] width 58 height 26
click at [718, 133] on button "IMPRESSORA" at bounding box center [697, 130] width 113 height 25
click at [659, 493] on button "Mover para retirada disponível" at bounding box center [677, 491] width 179 height 32
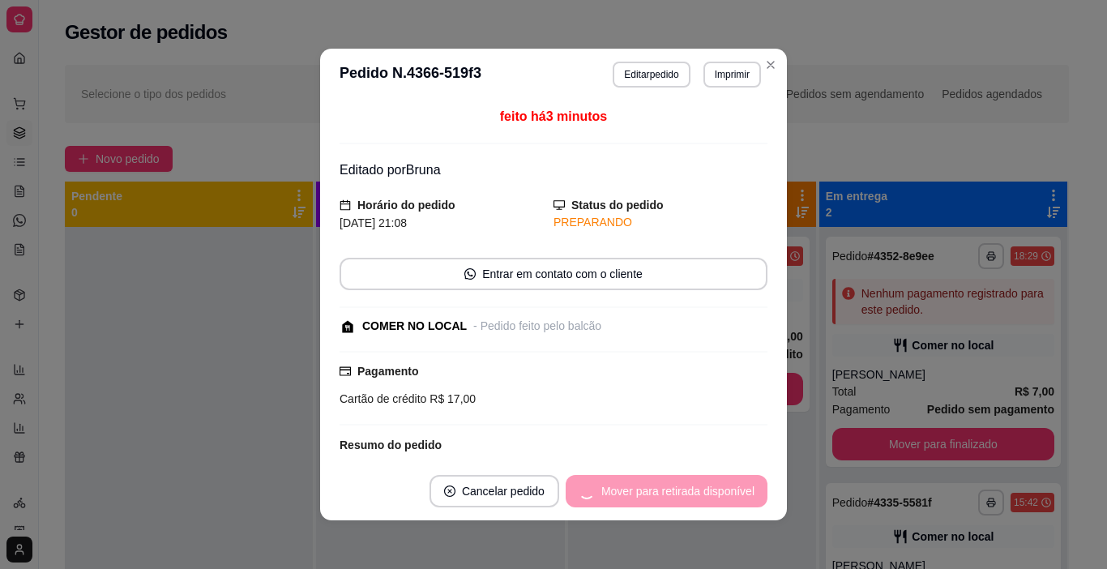
click at [659, 493] on div "Mover para retirada disponível" at bounding box center [667, 491] width 202 height 32
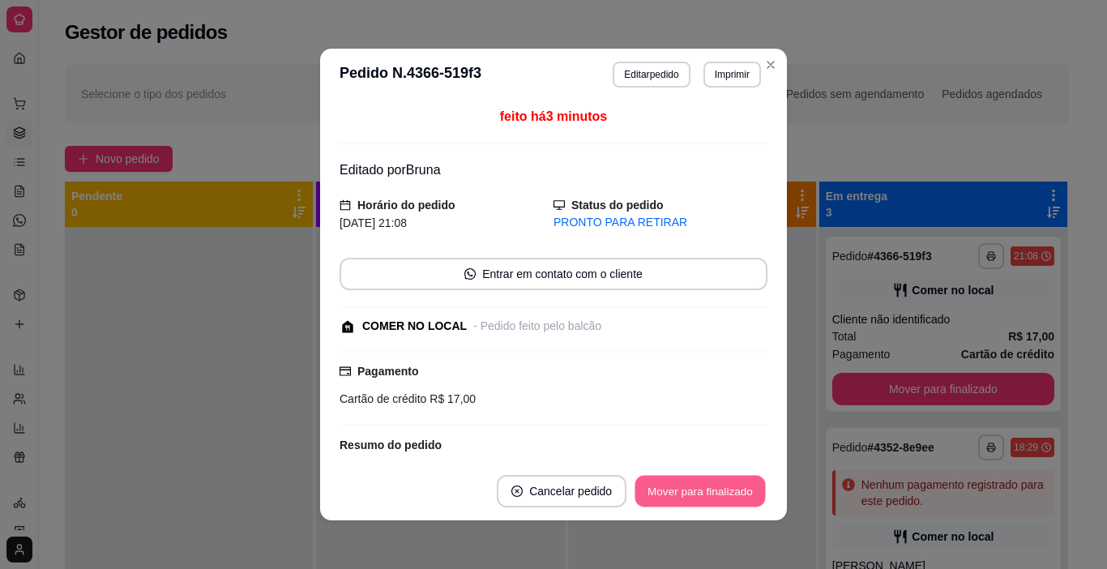
click at [659, 493] on button "Mover para finalizado" at bounding box center [700, 492] width 130 height 32
click at [659, 493] on div "Mover para finalizado" at bounding box center [700, 491] width 135 height 32
click at [659, 493] on div "Mover para finalizado" at bounding box center [688, 491] width 157 height 32
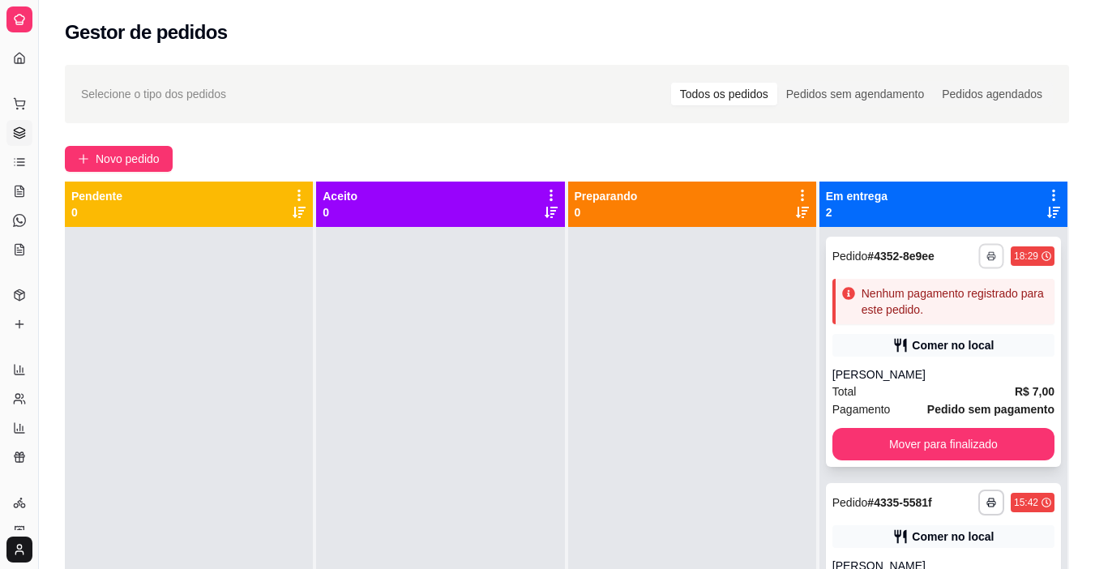
click at [978, 252] on button "button" at bounding box center [990, 255] width 25 height 25
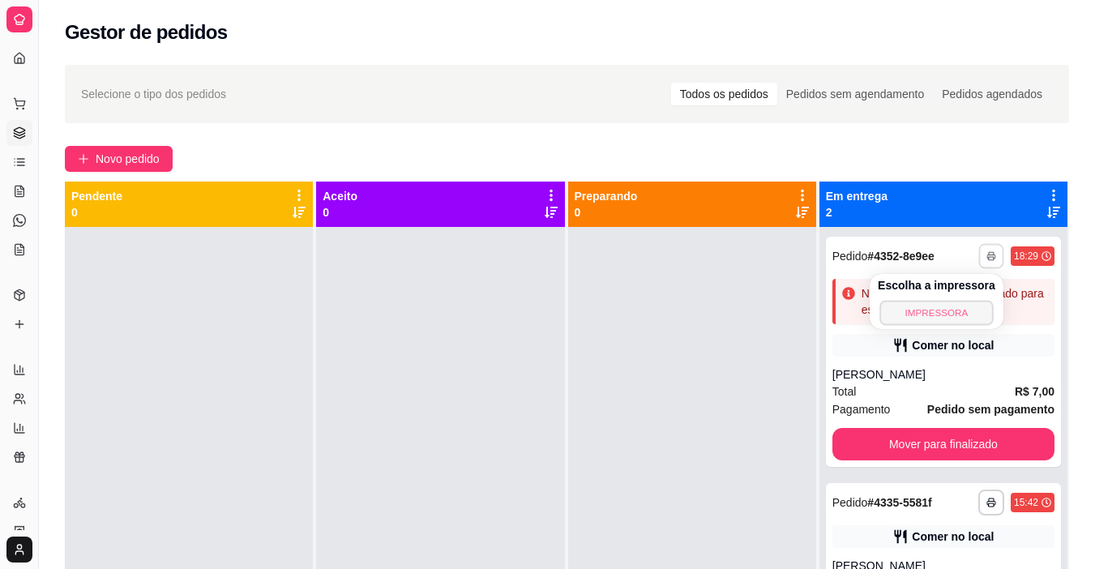
click at [934, 317] on button "IMPRESSORA" at bounding box center [935, 312] width 113 height 25
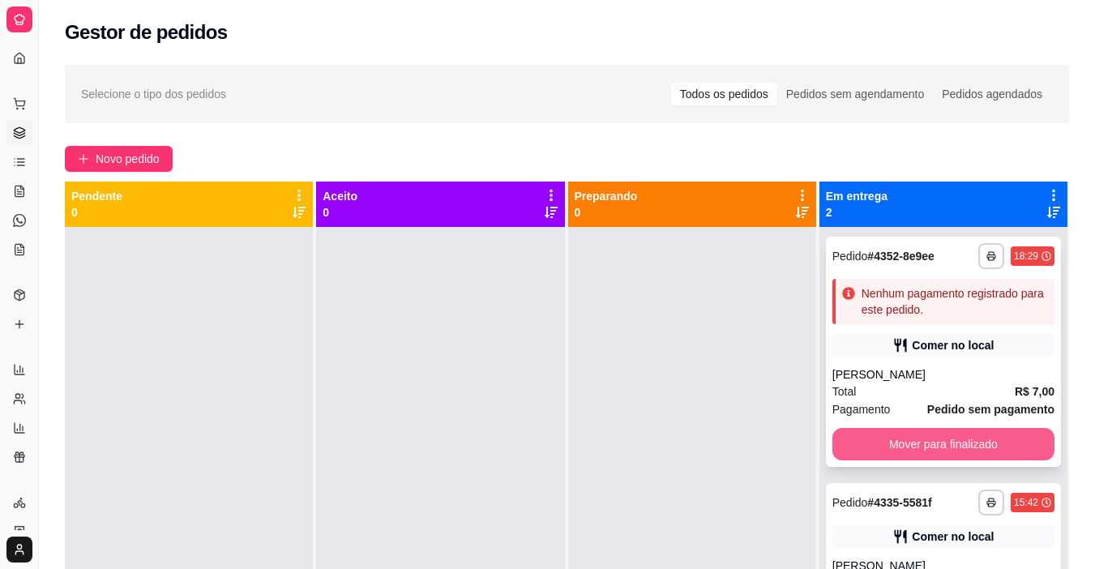
click at [939, 437] on button "Mover para finalizado" at bounding box center [943, 444] width 222 height 32
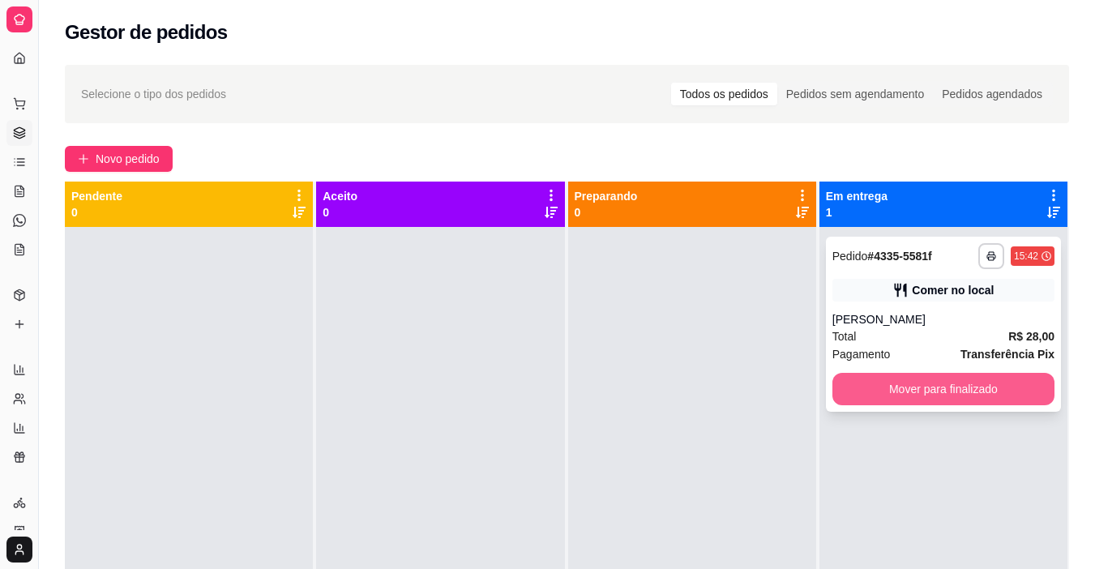
click at [956, 371] on div "**********" at bounding box center [943, 324] width 235 height 175
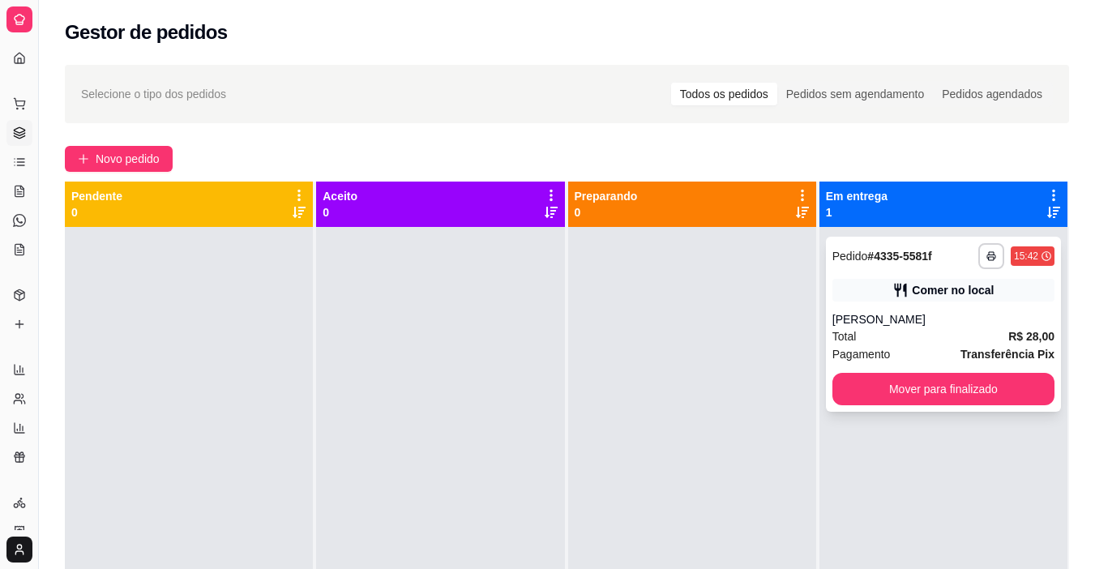
click at [954, 374] on button "Mover para finalizado" at bounding box center [943, 389] width 222 height 32
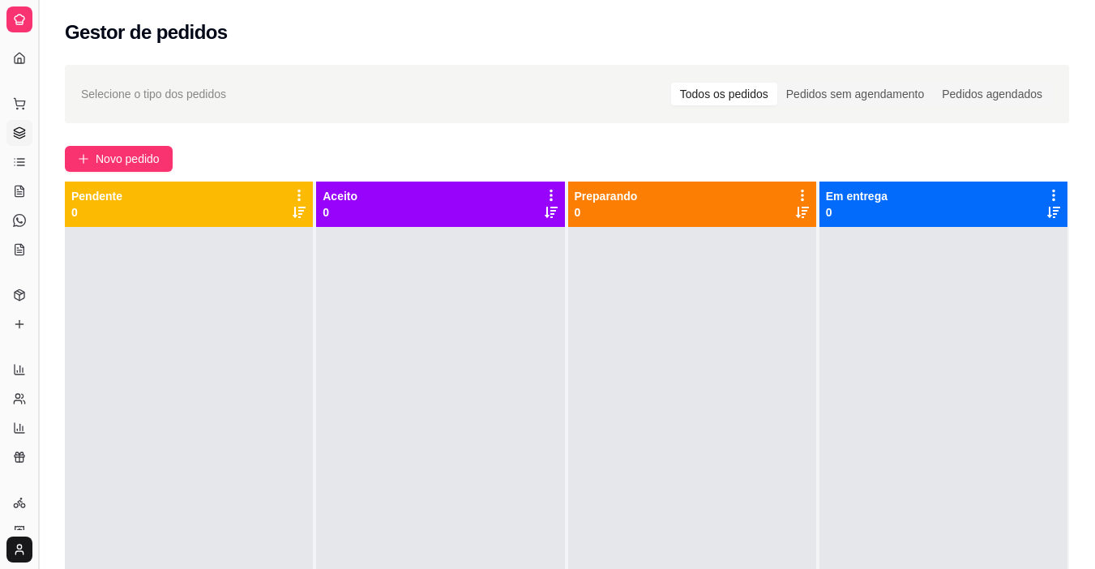
click at [38, 225] on button "Toggle Sidebar" at bounding box center [38, 284] width 13 height 569
